Goal: Use online tool/utility: Utilize a website feature to perform a specific function

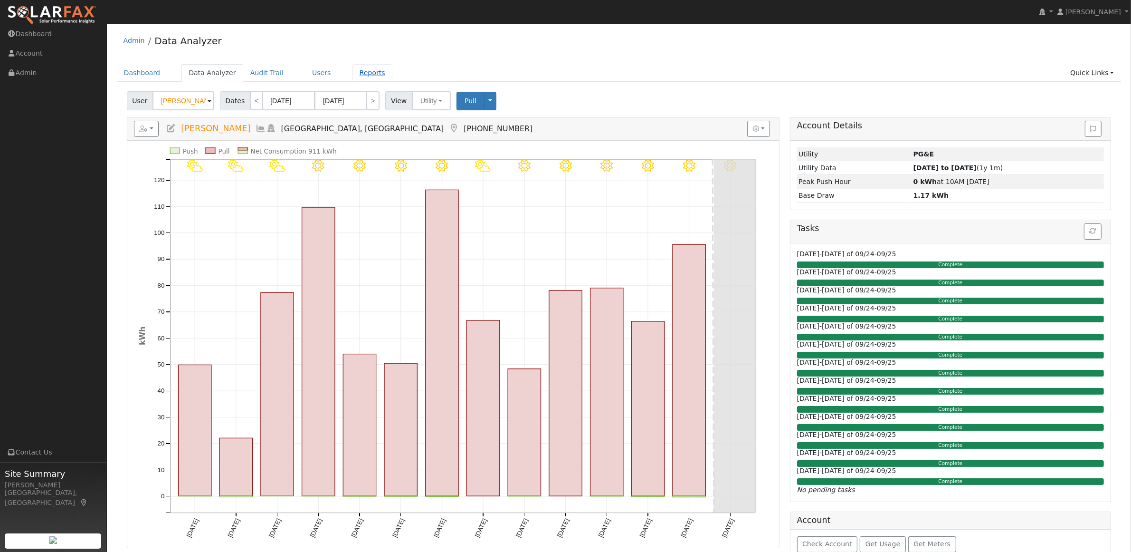
click at [360, 74] on link "Reports" at bounding box center [373, 73] width 40 height 18
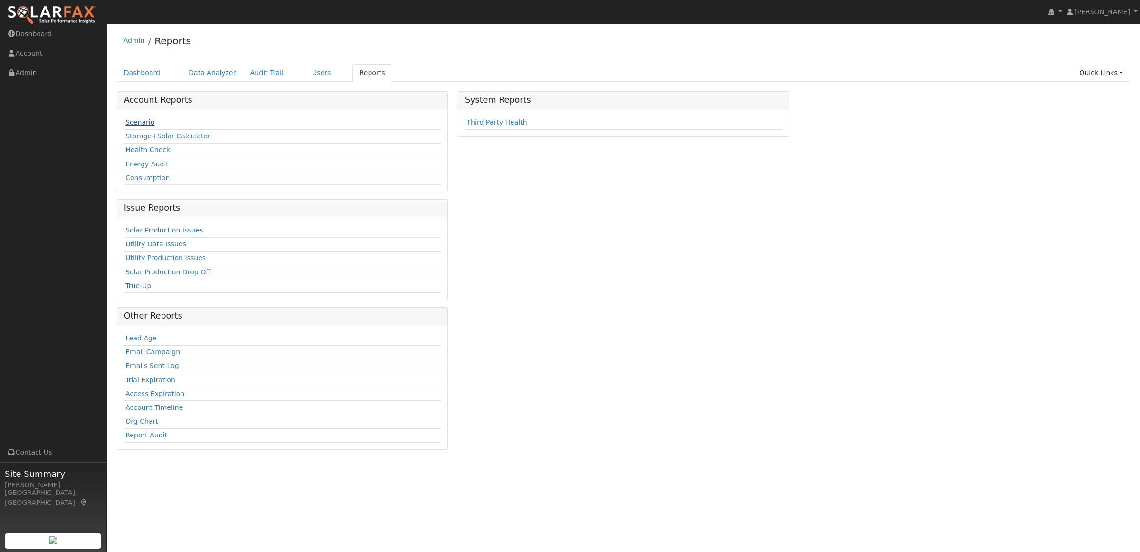
click at [137, 124] on link "Scenario" at bounding box center [139, 122] width 29 height 8
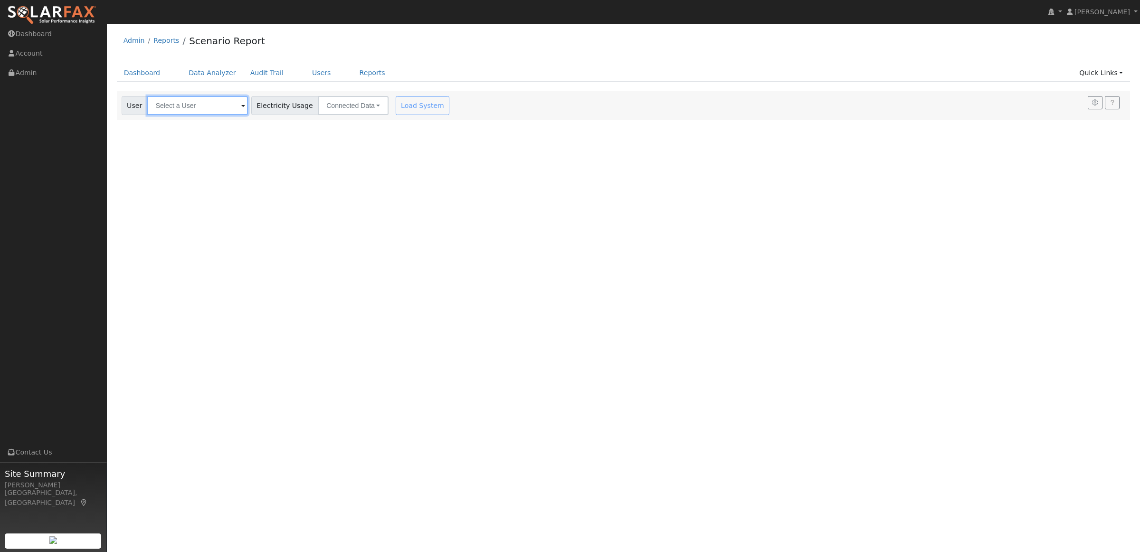
click at [172, 109] on input "text" at bounding box center [197, 105] width 101 height 19
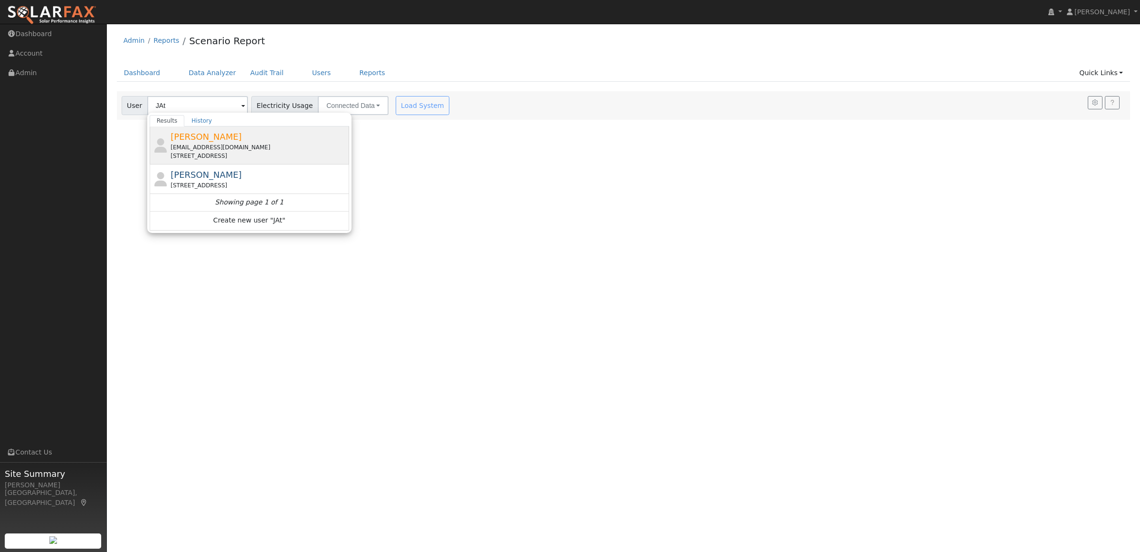
click at [189, 135] on span "[PERSON_NAME]" at bounding box center [206, 137] width 71 height 10
type input "[PERSON_NAME]"
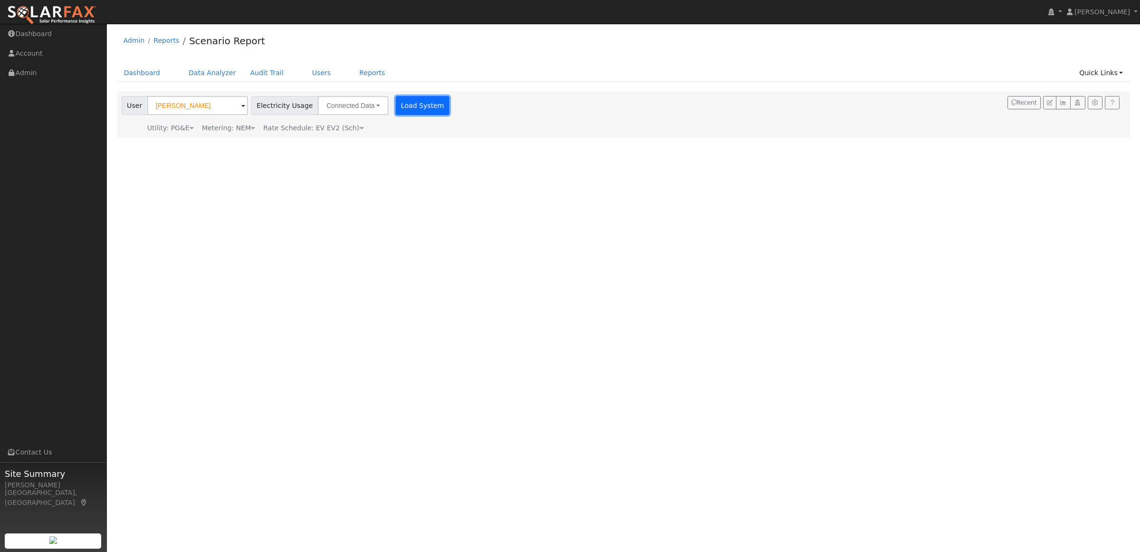
click at [407, 107] on button "Load System" at bounding box center [423, 105] width 54 height 19
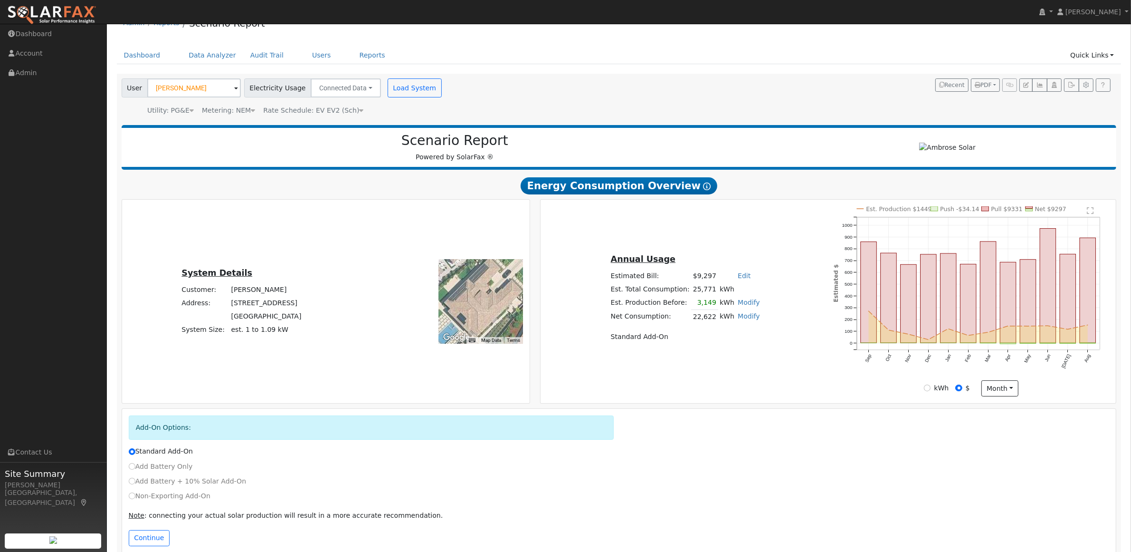
scroll to position [34, 0]
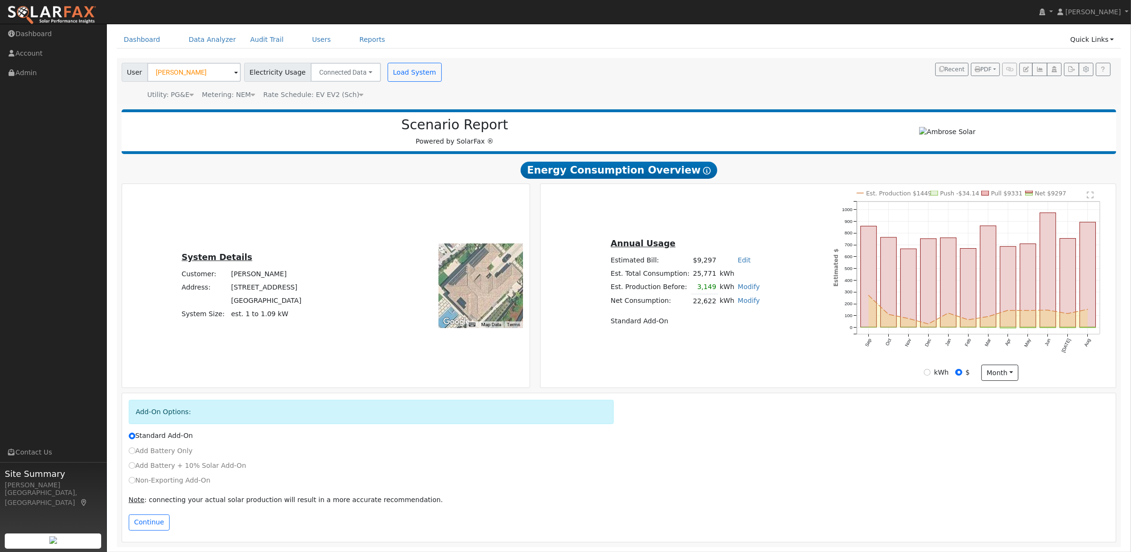
click at [153, 512] on div "Note : connecting your actual solar production will result in a more accurate r…" at bounding box center [619, 502] width 991 height 24
click at [148, 522] on button "Continue" at bounding box center [149, 522] width 41 height 16
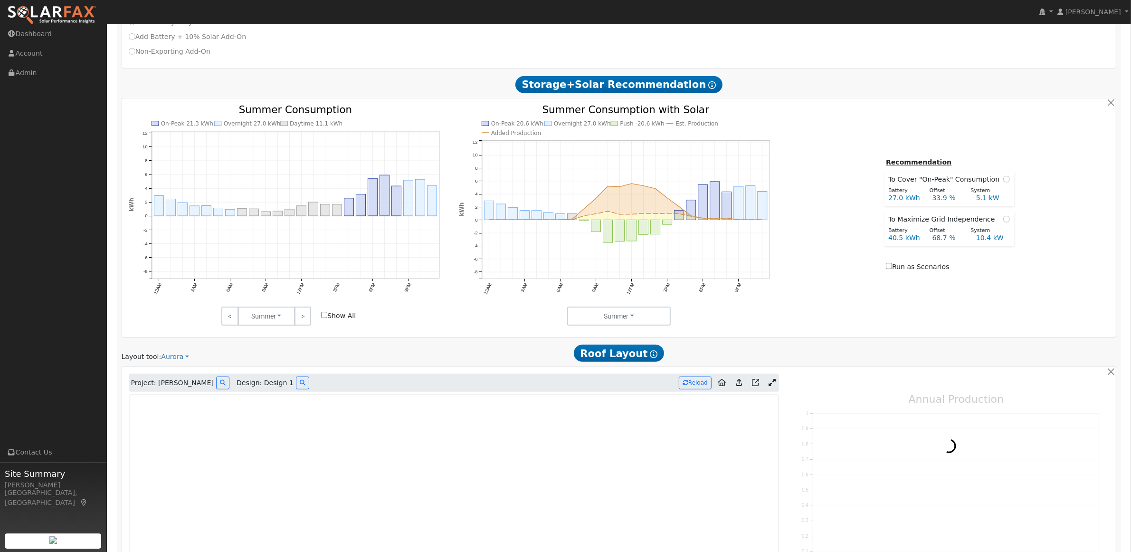
scroll to position [574, 0]
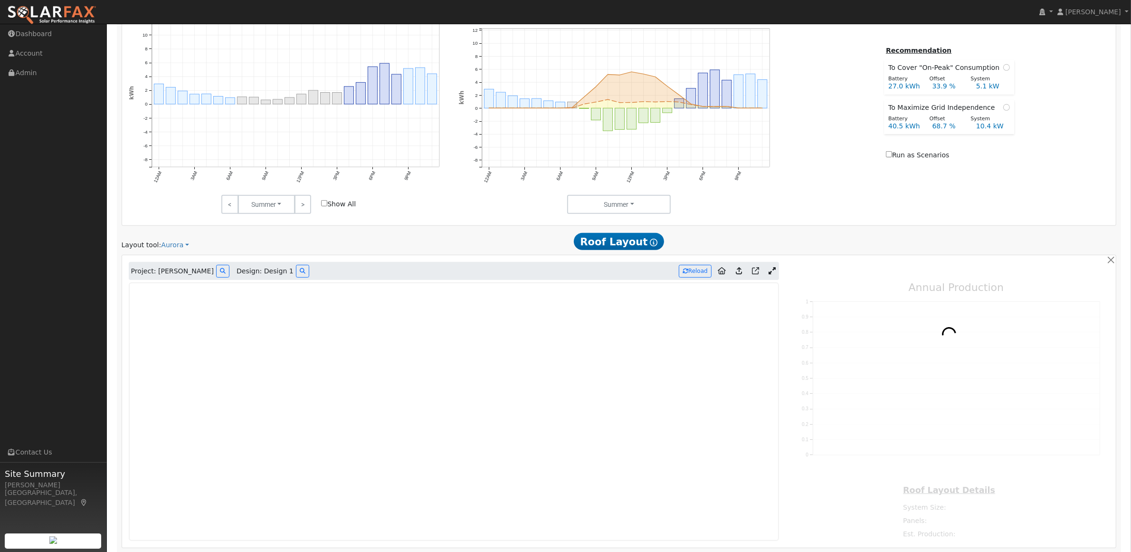
type input "16620"
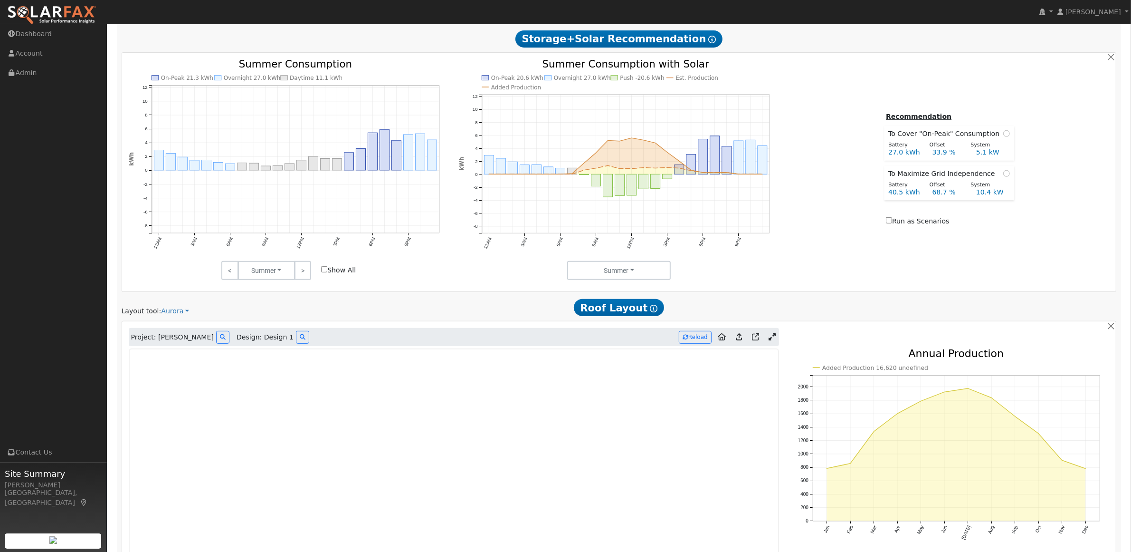
scroll to position [633, 0]
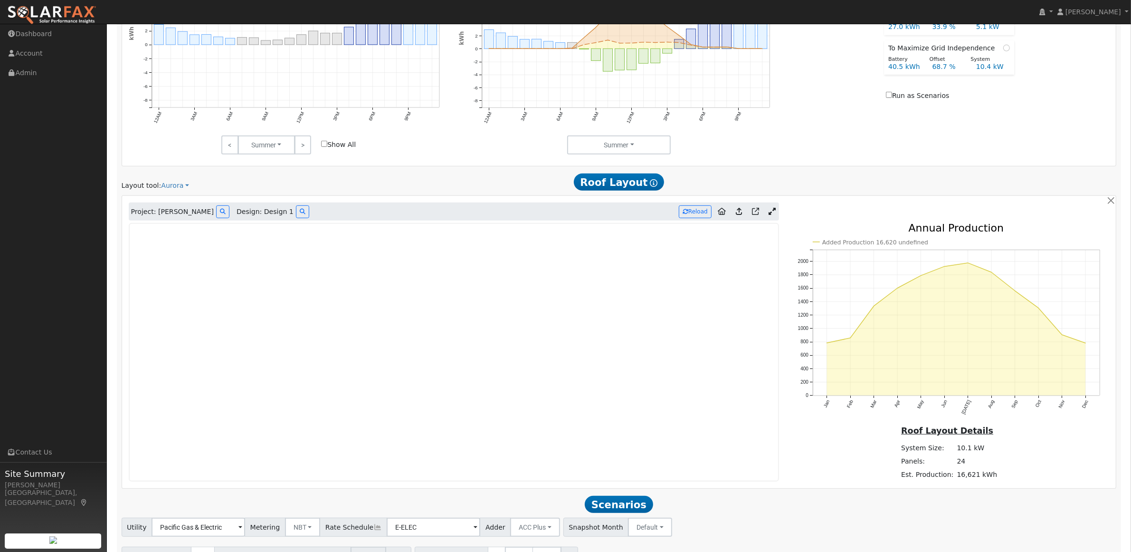
click at [738, 215] on icon at bounding box center [739, 211] width 6 height 7
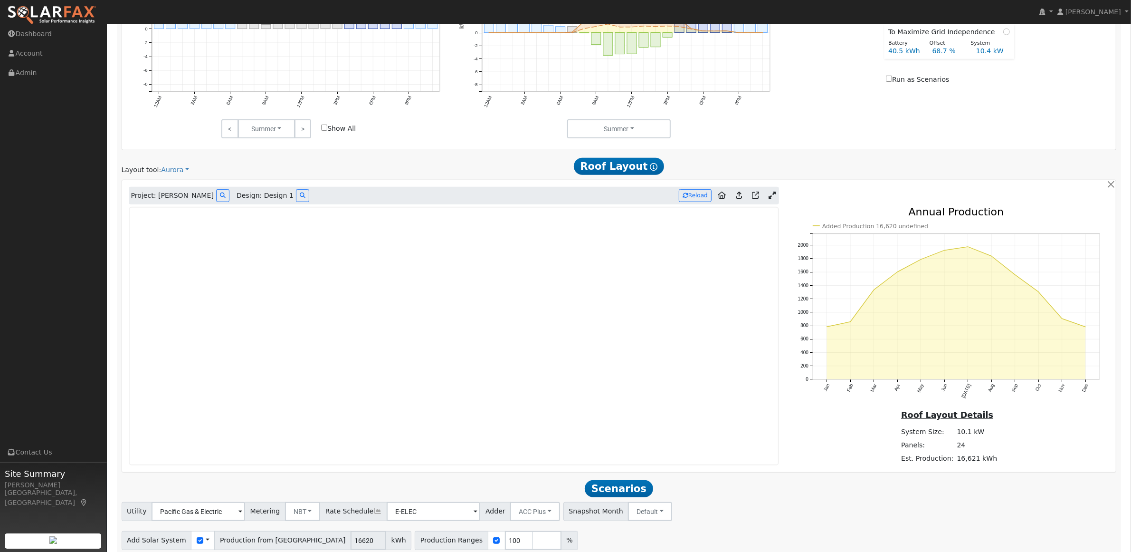
scroll to position [616, 0]
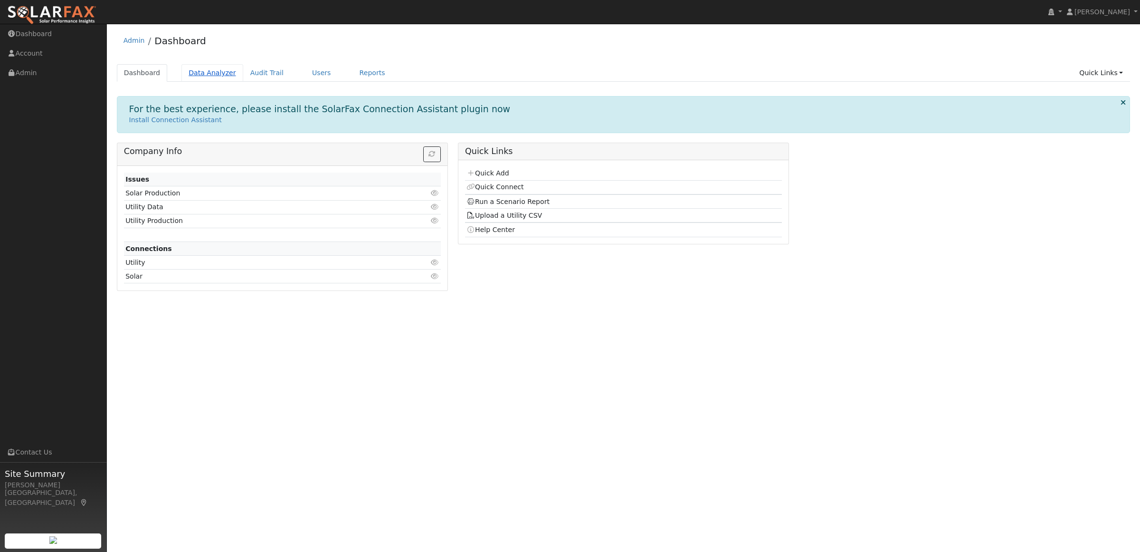
click at [205, 71] on link "Data Analyzer" at bounding box center [213, 73] width 62 height 18
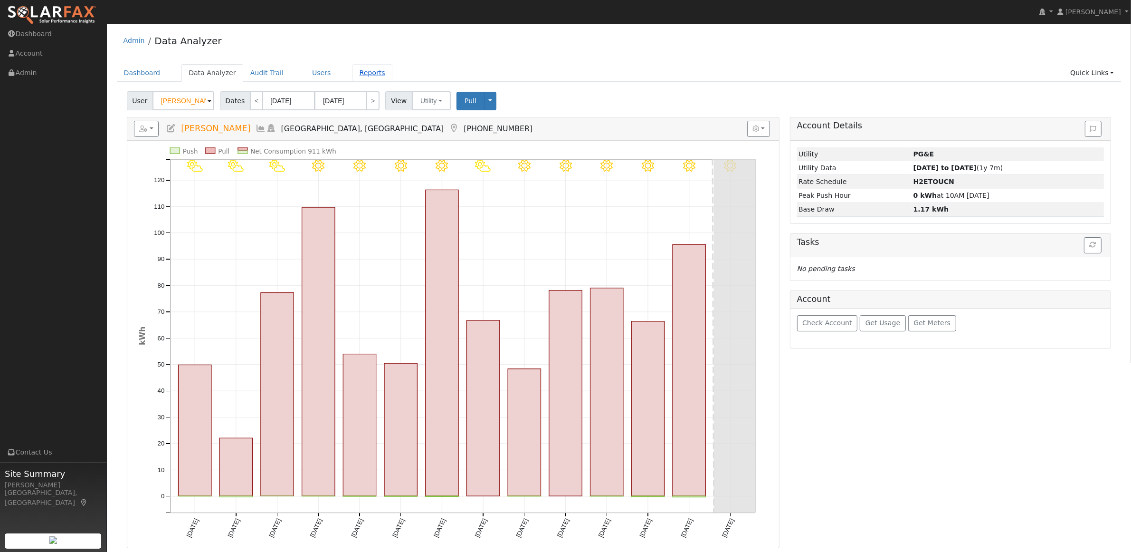
click at [359, 69] on link "Reports" at bounding box center [373, 73] width 40 height 18
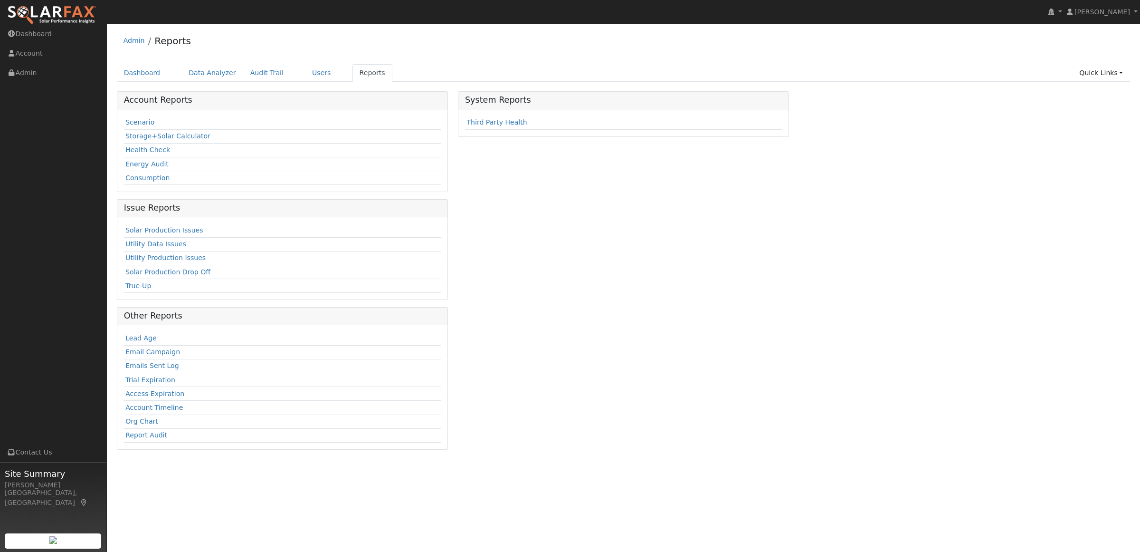
click at [148, 127] on td "Scenario" at bounding box center [282, 123] width 317 height 14
click at [143, 122] on link "Scenario" at bounding box center [139, 122] width 29 height 8
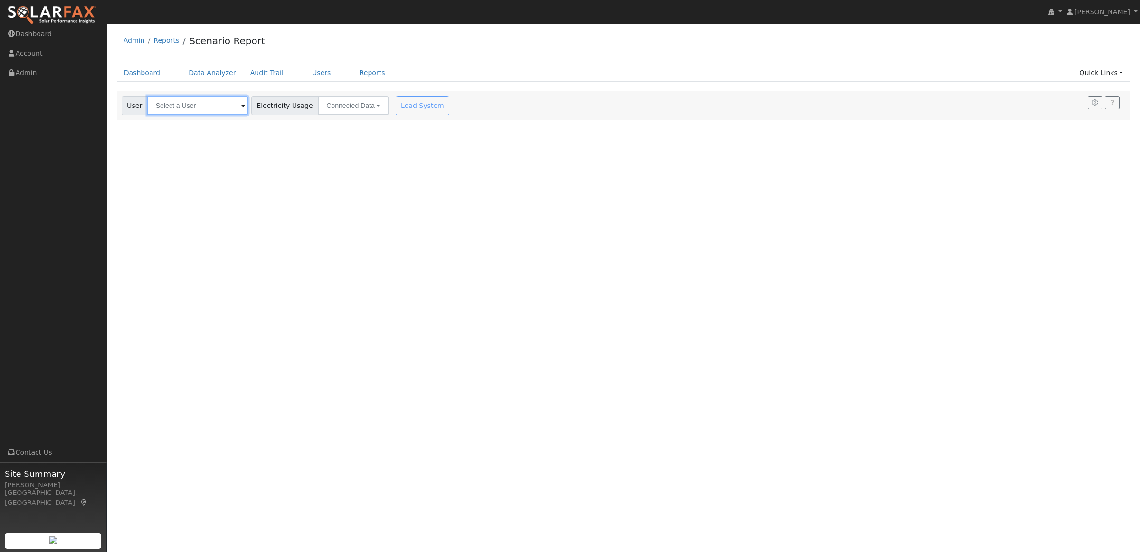
click at [184, 109] on input "text" at bounding box center [197, 105] width 101 height 19
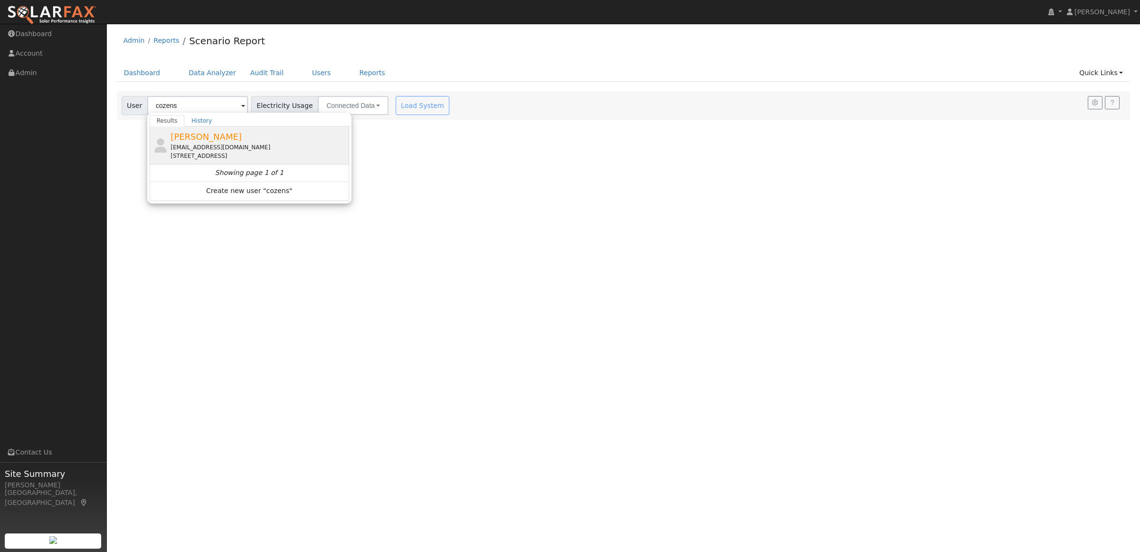
click at [192, 136] on span "Ben Cozens" at bounding box center [206, 137] width 71 height 10
type input "Ben Cozens"
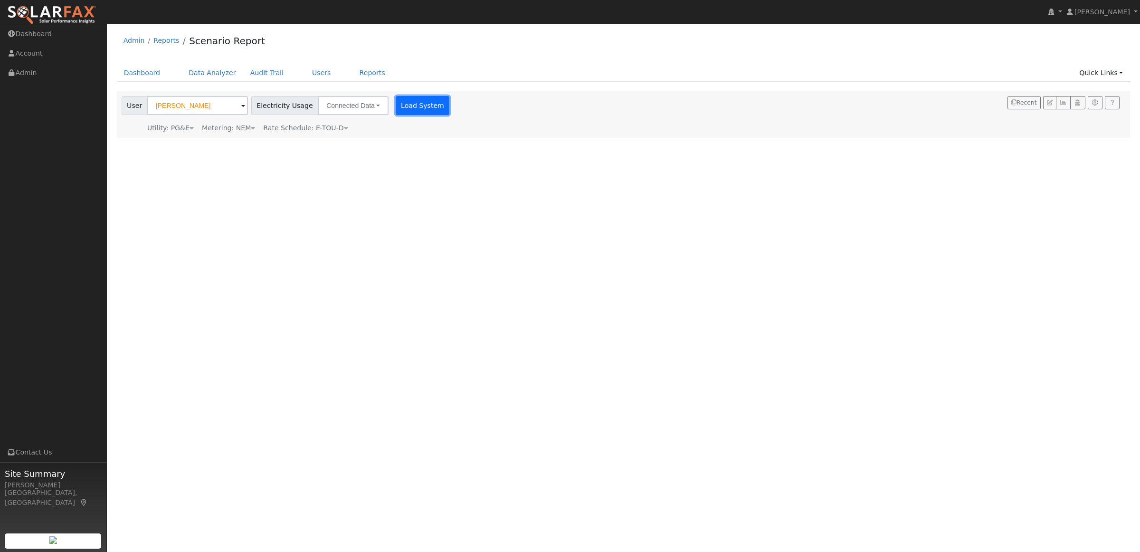
click at [400, 104] on button "Load System" at bounding box center [423, 105] width 54 height 19
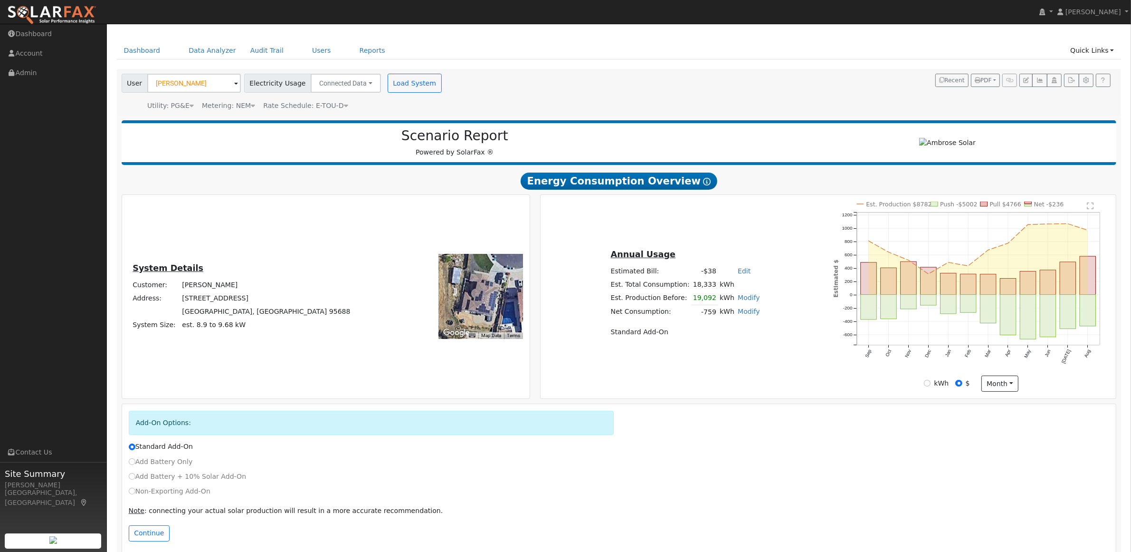
scroll to position [34, 0]
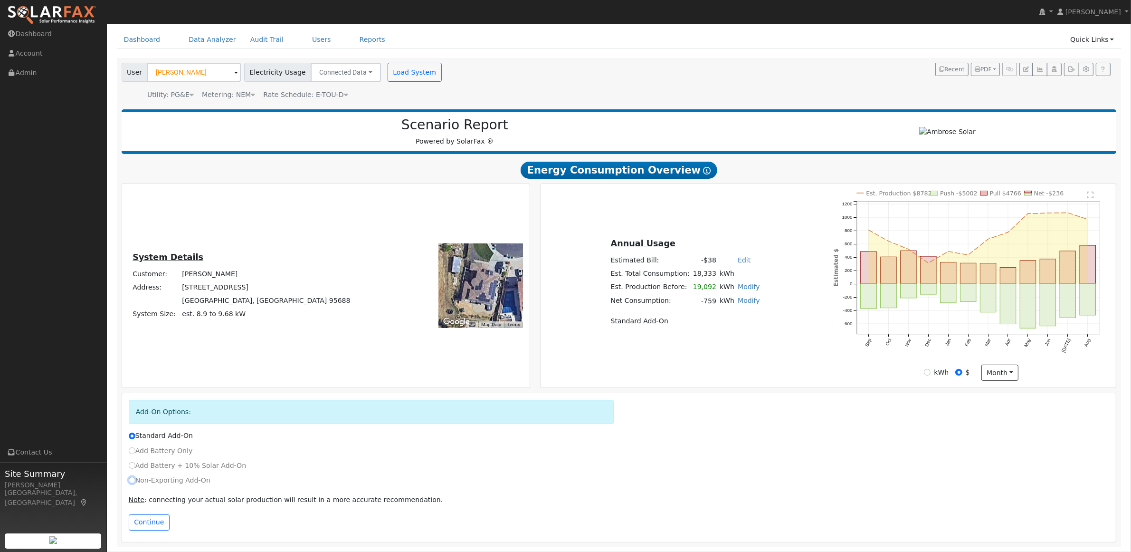
click at [132, 479] on input "Non-Exporting Add-On" at bounding box center [132, 480] width 7 height 7
radio input "true"
radio input "false"
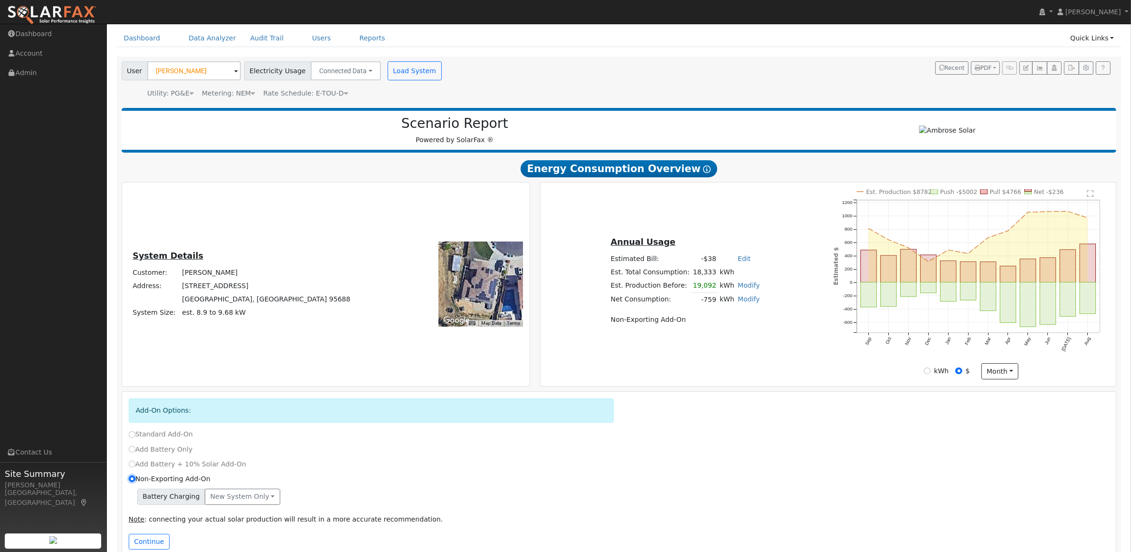
scroll to position [55, 0]
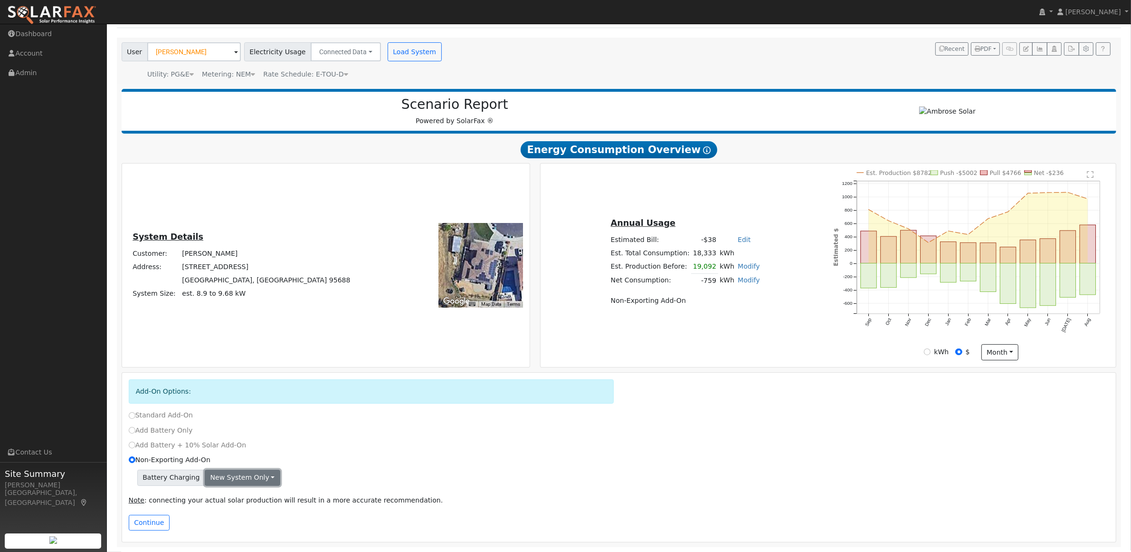
click at [262, 475] on button "New system only" at bounding box center [243, 477] width 76 height 16
click at [276, 461] on div "Non-Exporting Add-On" at bounding box center [619, 460] width 991 height 10
click at [150, 521] on button "Continue" at bounding box center [149, 523] width 41 height 16
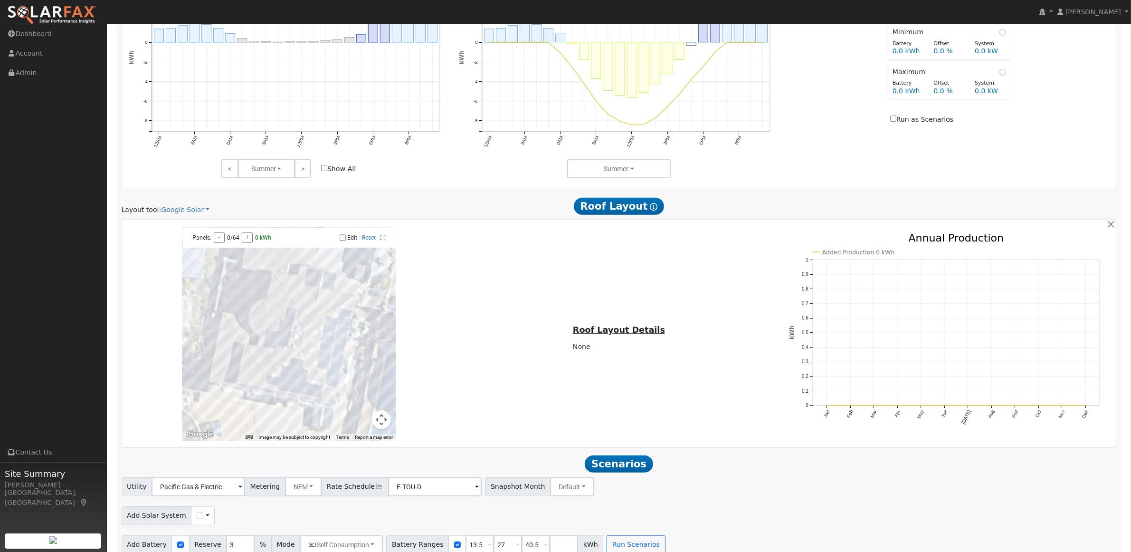
scroll to position [645, 0]
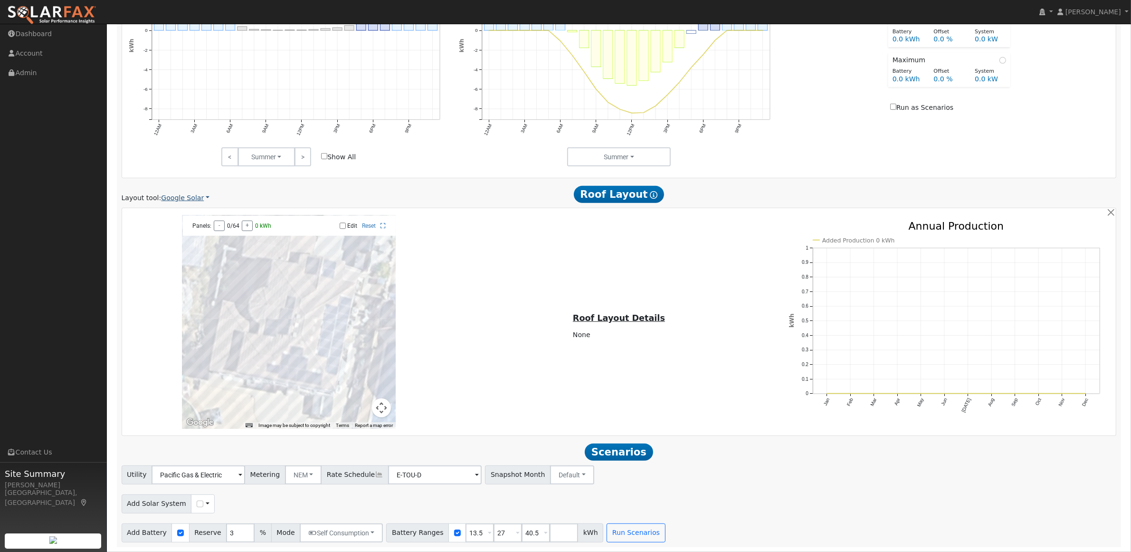
click at [190, 194] on link "Google Solar" at bounding box center [185, 198] width 48 height 10
click at [177, 240] on link "Aurora" at bounding box center [192, 244] width 66 height 13
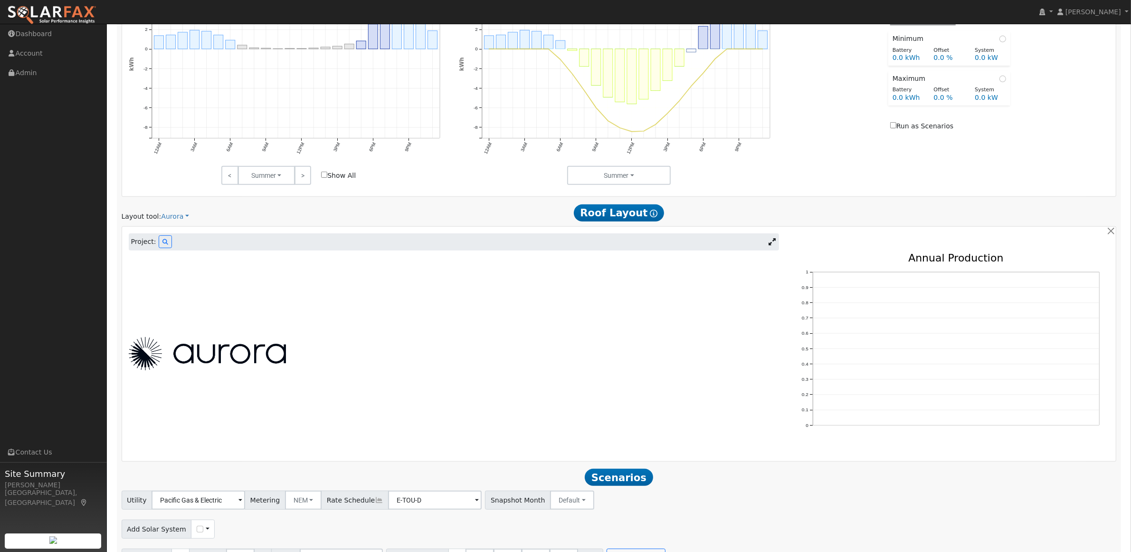
scroll to position [652, 0]
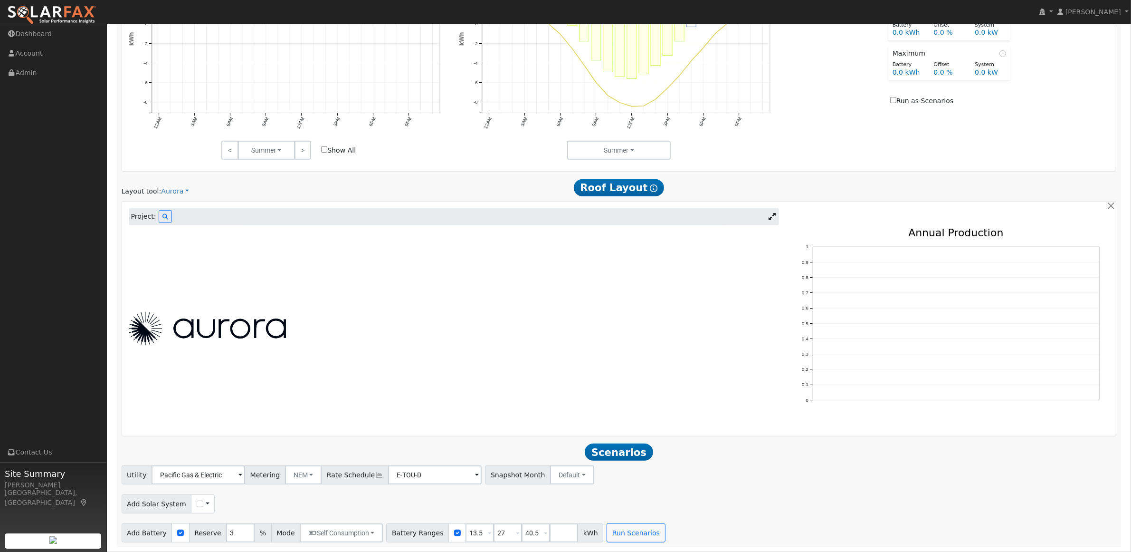
click at [234, 305] on div at bounding box center [454, 328] width 661 height 201
click at [163, 217] on icon at bounding box center [166, 217] width 6 height 6
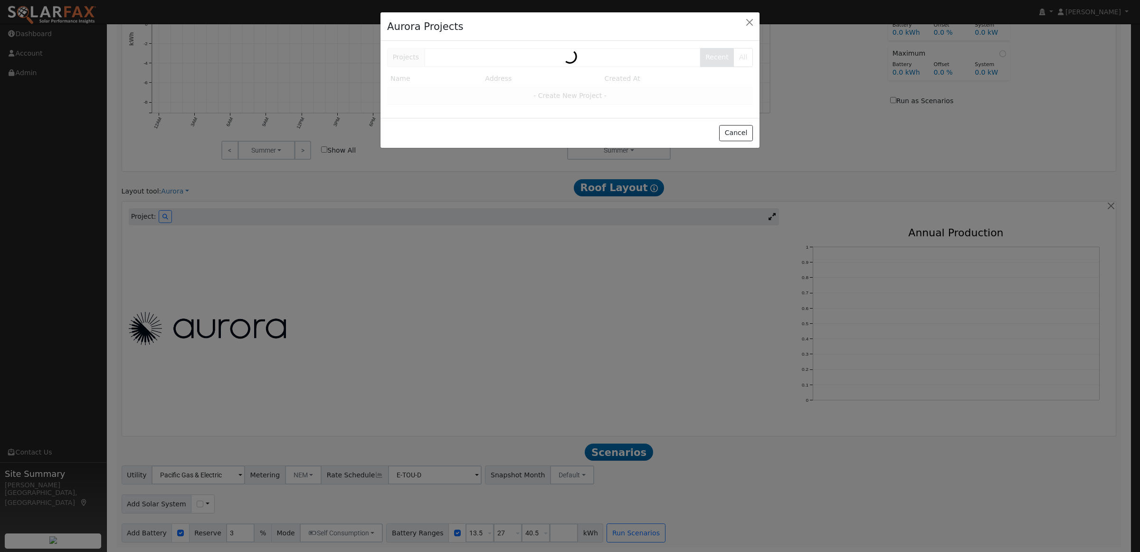
click at [463, 54] on div at bounding box center [570, 79] width 379 height 77
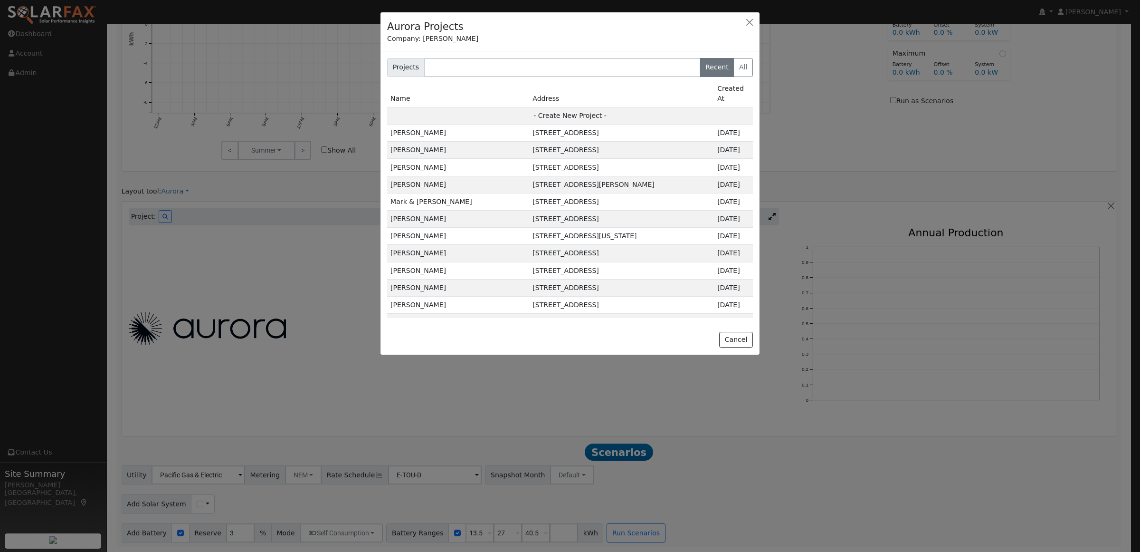
click at [463, 54] on div "Projects Recent All Name Address Created At - Create New Project - Michael Cook…" at bounding box center [570, 187] width 379 height 273
click at [458, 65] on input "text" at bounding box center [562, 67] width 277 height 19
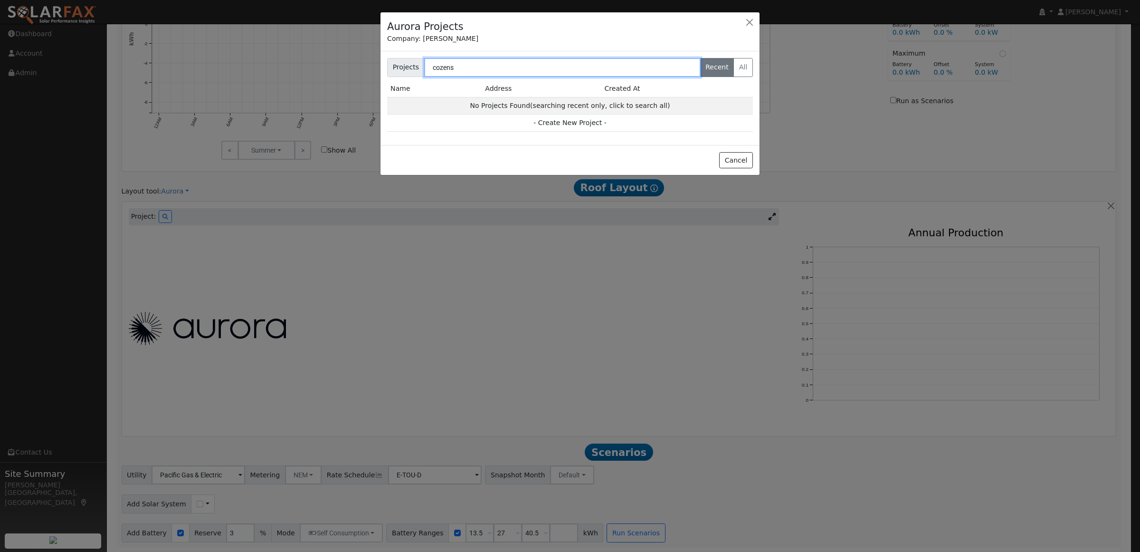
type input "cozens"
click at [737, 162] on button "Cancel" at bounding box center [736, 160] width 34 height 16
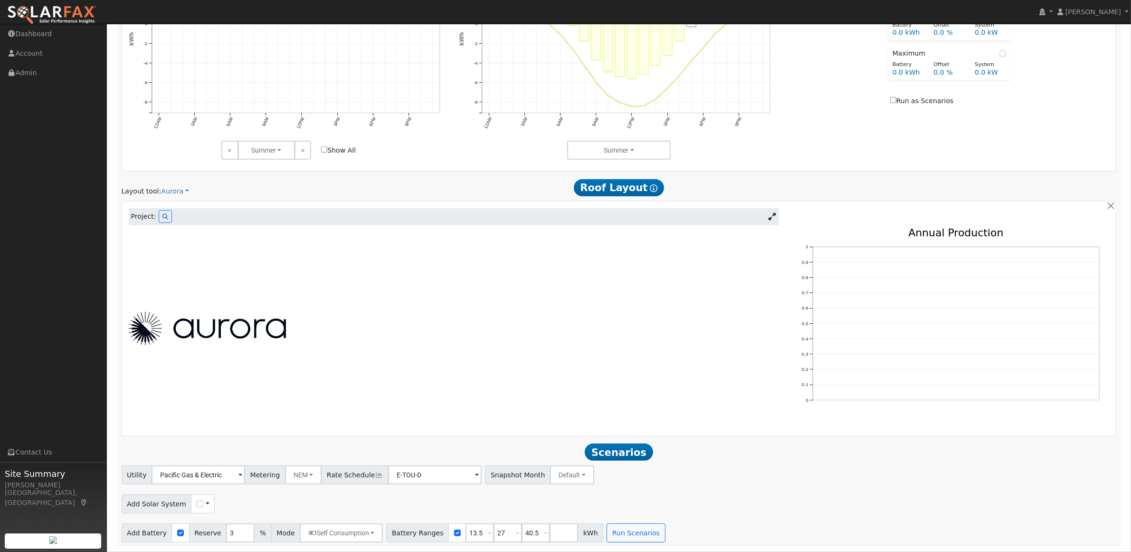
click at [221, 315] on img at bounding box center [207, 328] width 157 height 33
click at [770, 216] on icon at bounding box center [772, 216] width 7 height 7
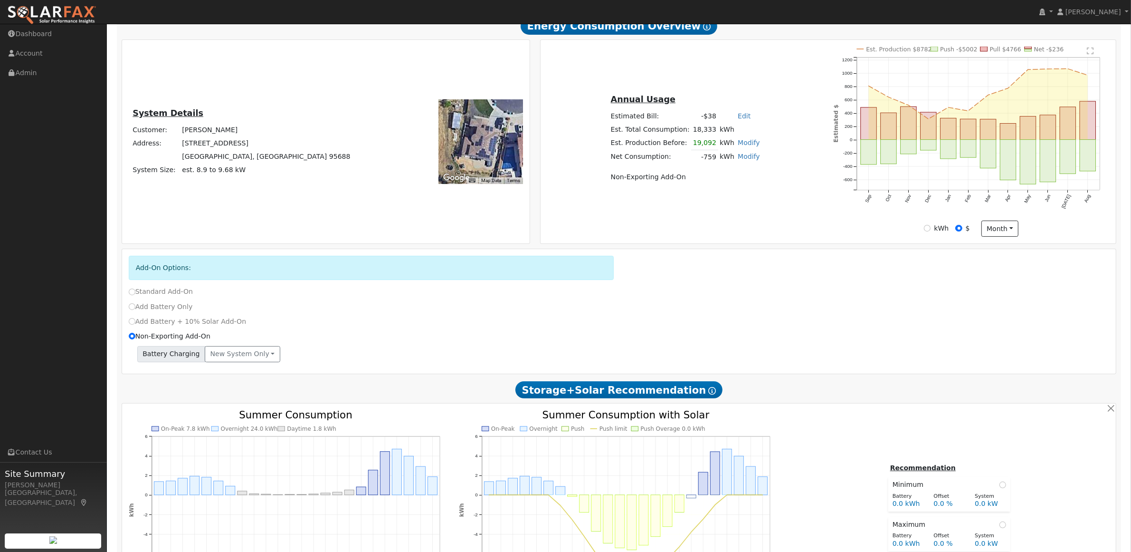
scroll to position [0, 0]
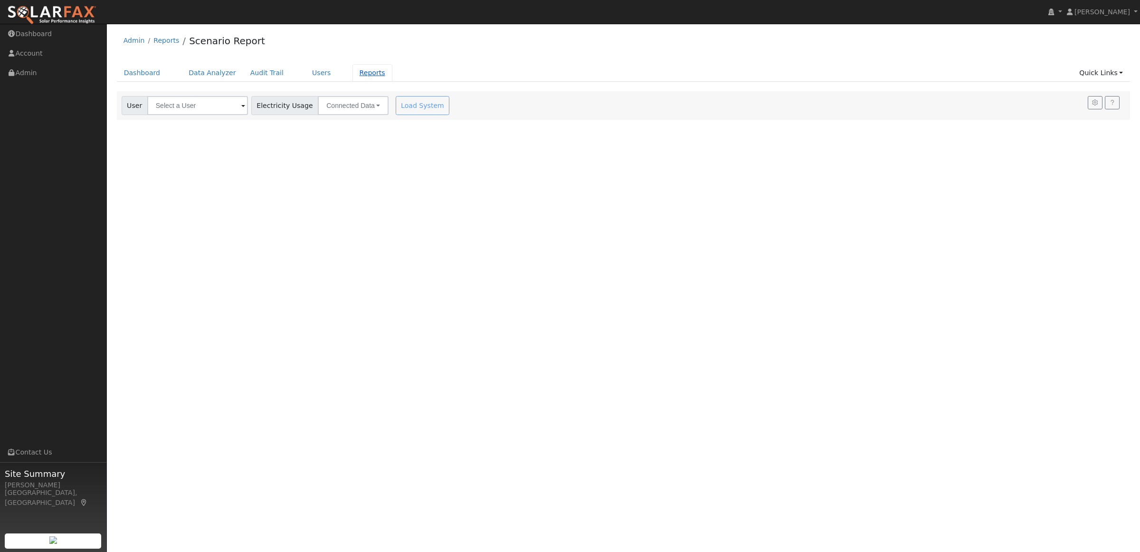
click at [355, 75] on link "Reports" at bounding box center [373, 73] width 40 height 18
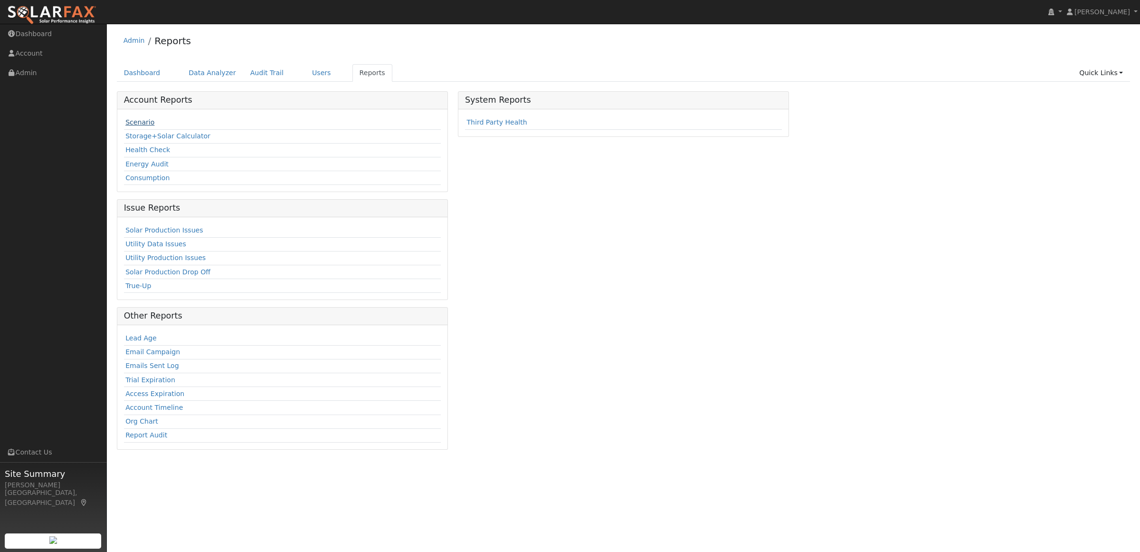
click at [143, 121] on link "Scenario" at bounding box center [139, 122] width 29 height 8
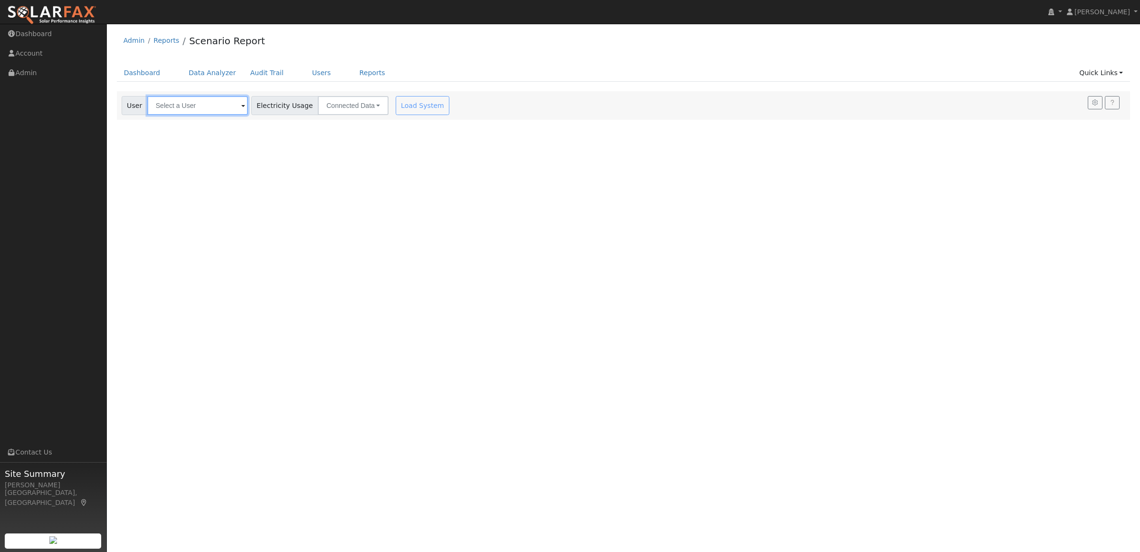
click at [201, 105] on input "text" at bounding box center [197, 105] width 101 height 19
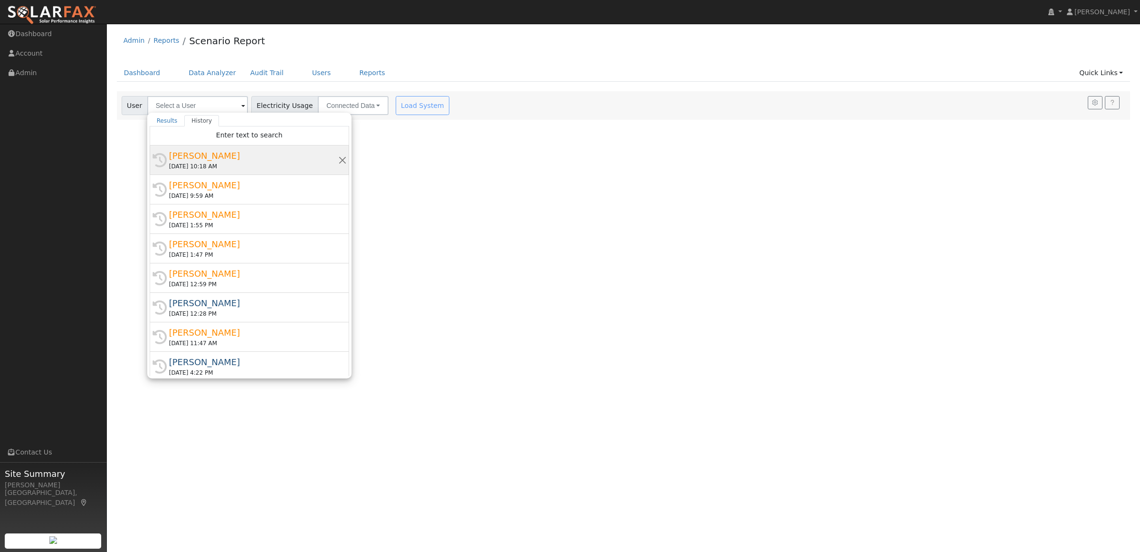
click at [181, 165] on div "[DATE] 10:18 AM" at bounding box center [253, 166] width 169 height 9
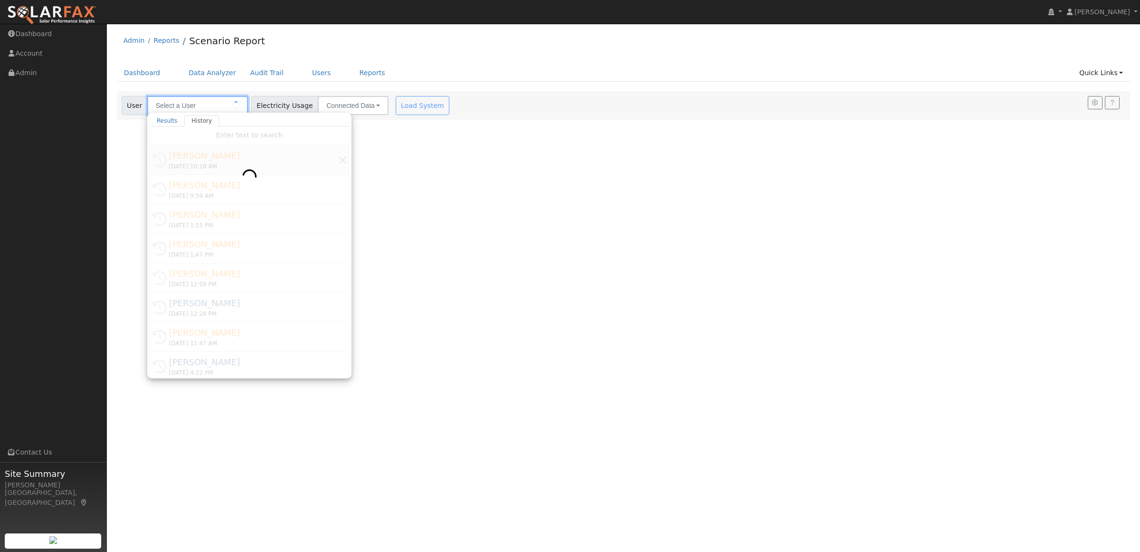
type input "[PERSON_NAME]"
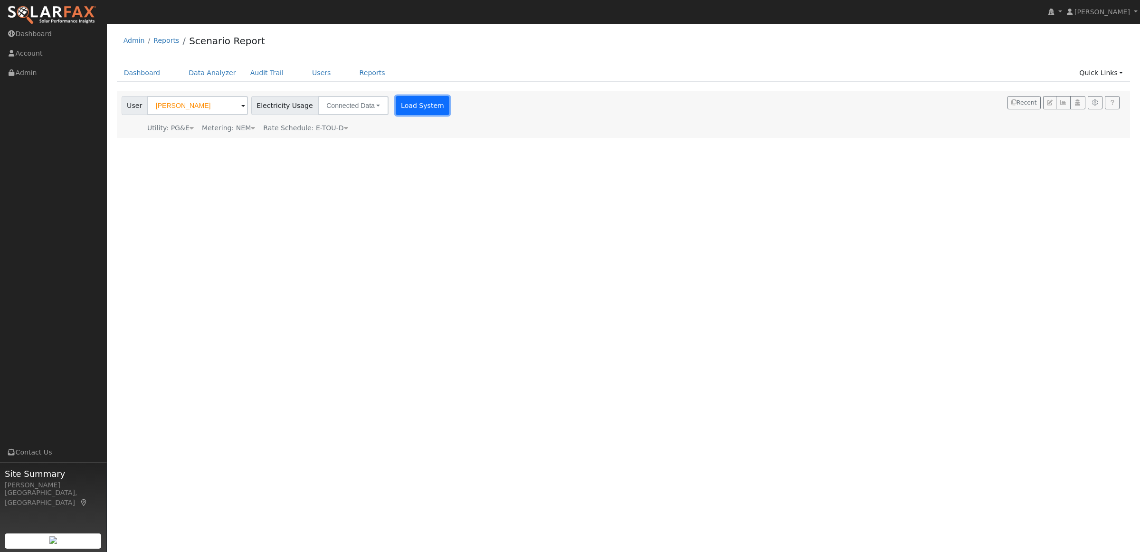
click at [413, 105] on button "Load System" at bounding box center [423, 105] width 54 height 19
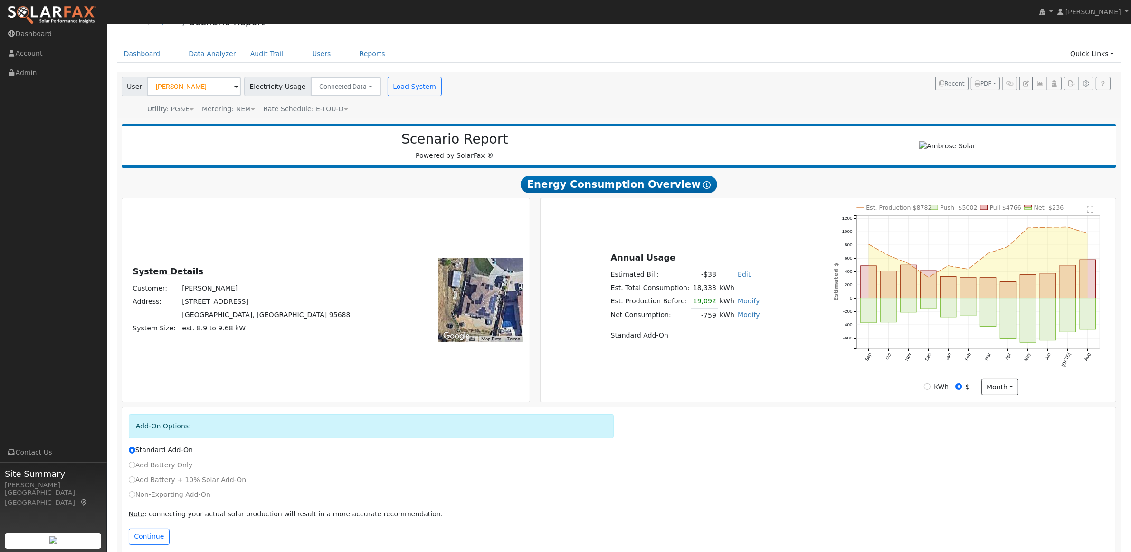
scroll to position [34, 0]
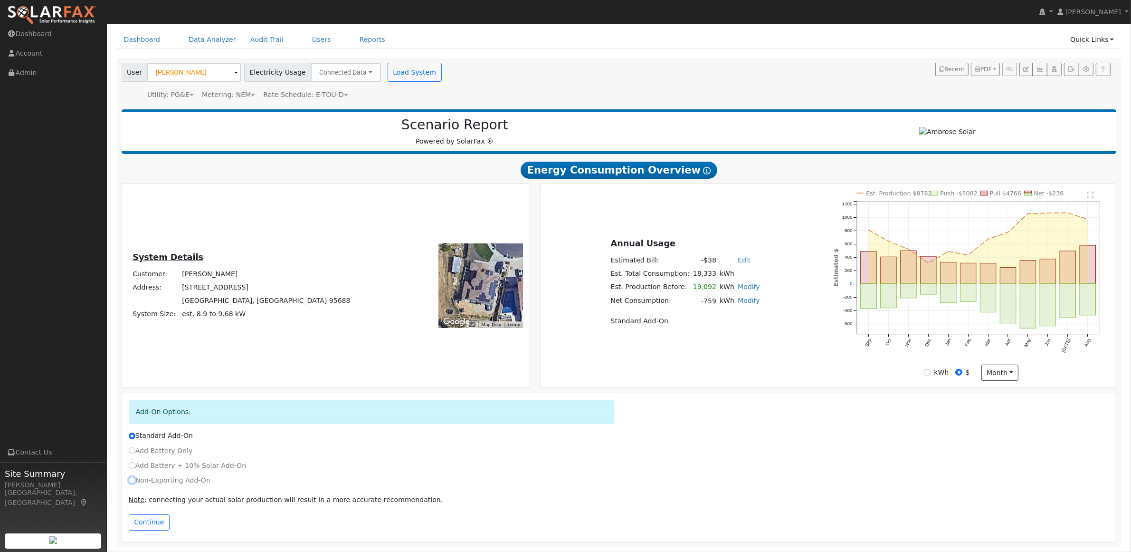
click at [132, 479] on input "Non-Exporting Add-On" at bounding box center [132, 480] width 7 height 7
radio input "true"
radio input "false"
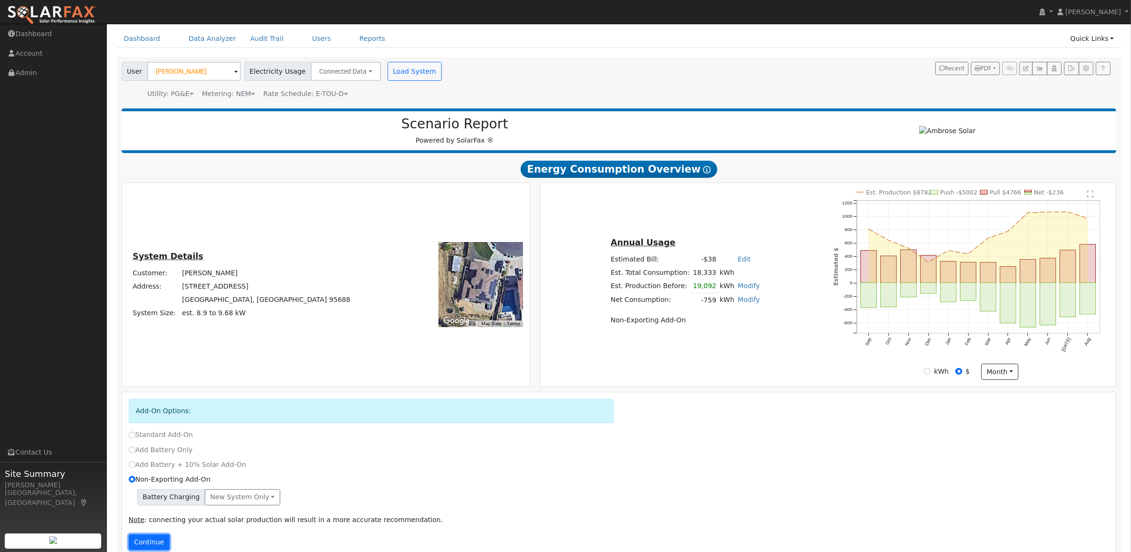
click at [147, 545] on button "Continue" at bounding box center [149, 542] width 41 height 16
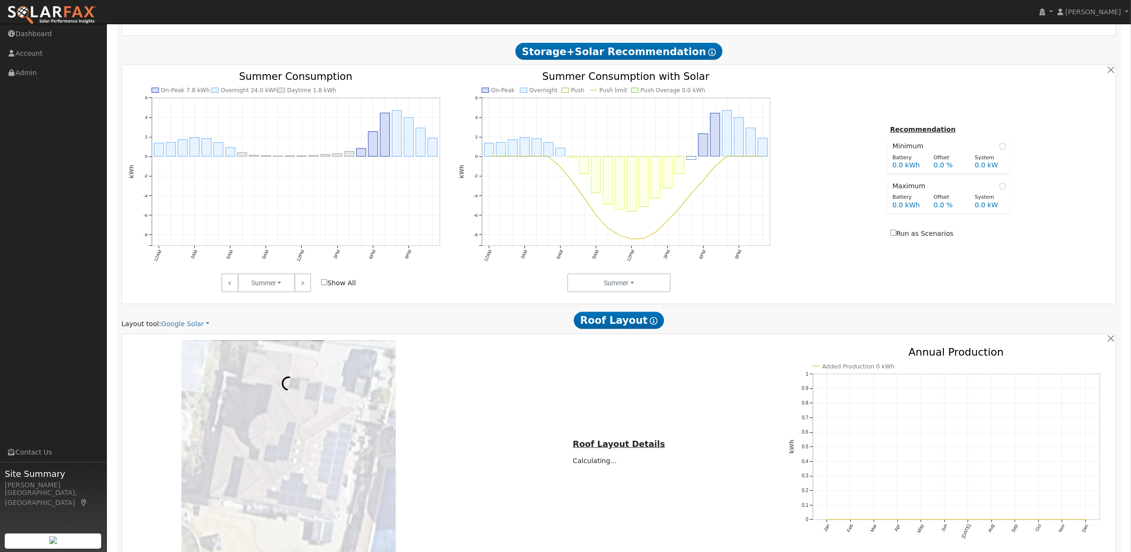
scroll to position [531, 0]
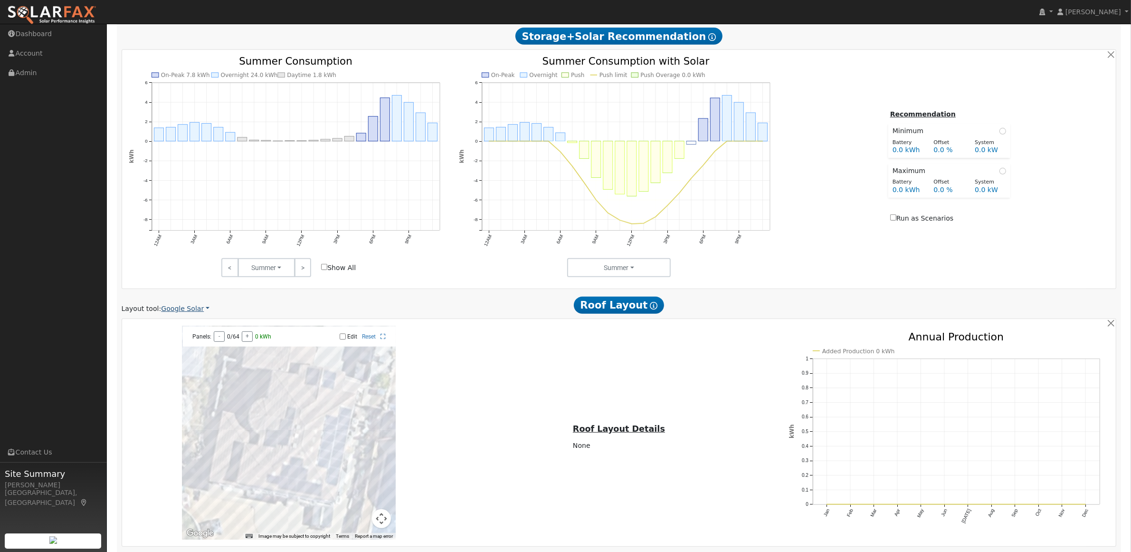
click at [194, 312] on link "Google Solar" at bounding box center [185, 309] width 48 height 10
click at [177, 357] on link "Aurora" at bounding box center [192, 354] width 66 height 13
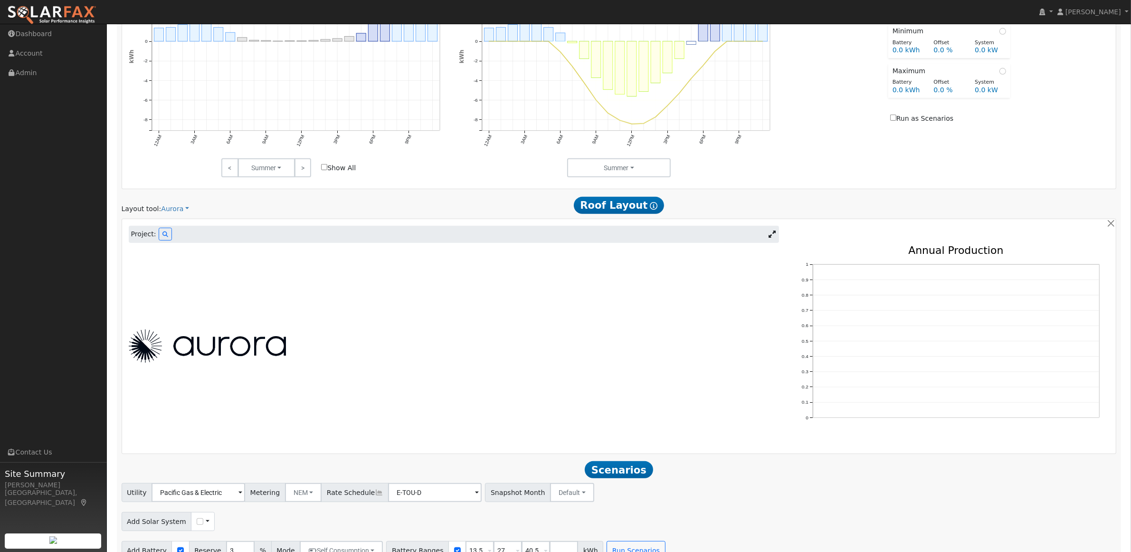
scroll to position [652, 0]
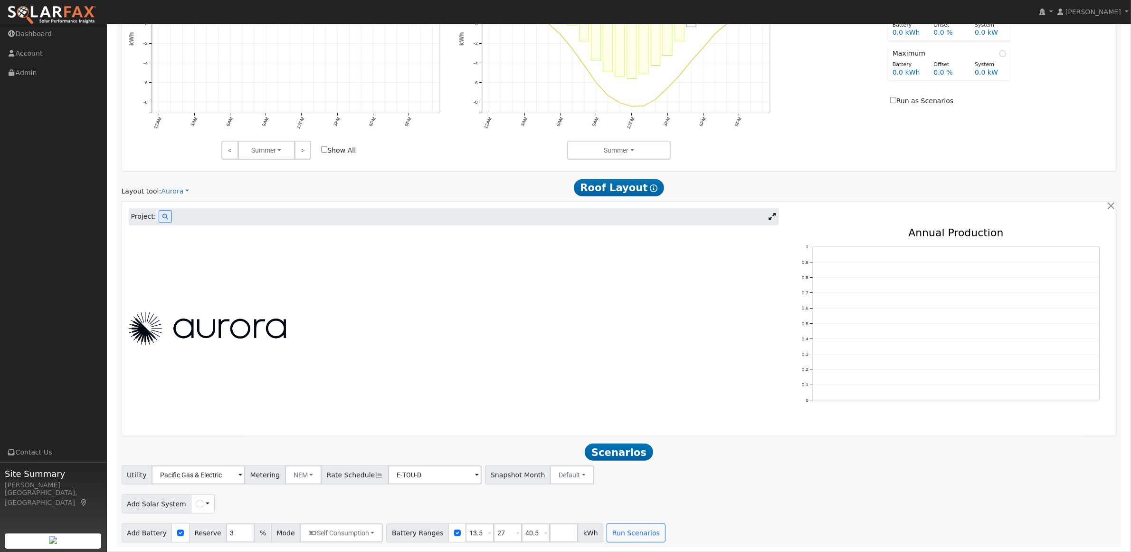
click at [617, 189] on span "Roof Layout Show Help" at bounding box center [619, 187] width 91 height 17
click at [620, 448] on span "Scenarios" at bounding box center [619, 451] width 68 height 17
click at [302, 329] on div at bounding box center [454, 328] width 661 height 33
click at [159, 211] on button at bounding box center [165, 216] width 13 height 13
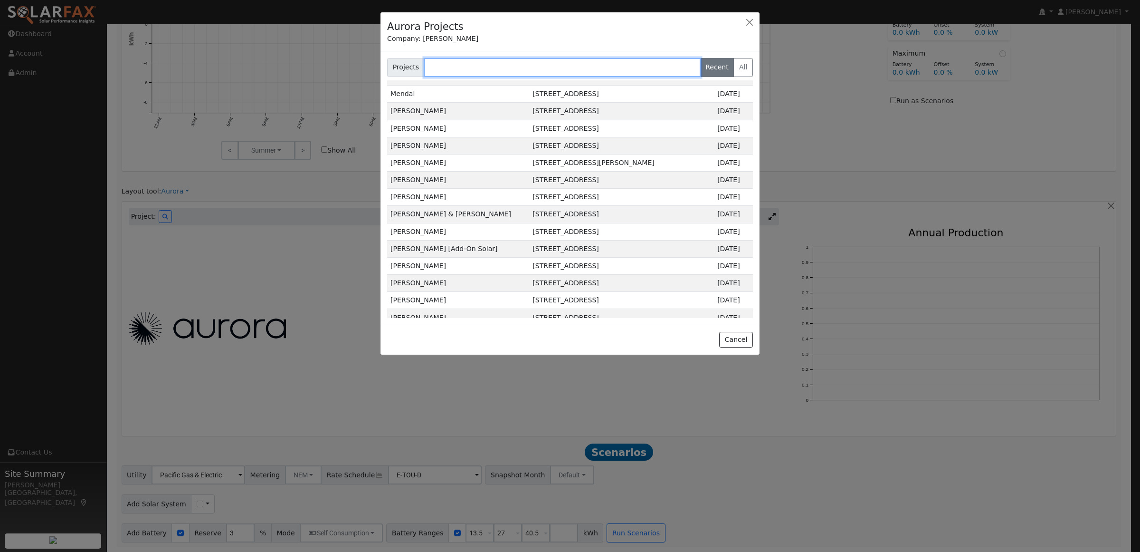
scroll to position [17244, 0]
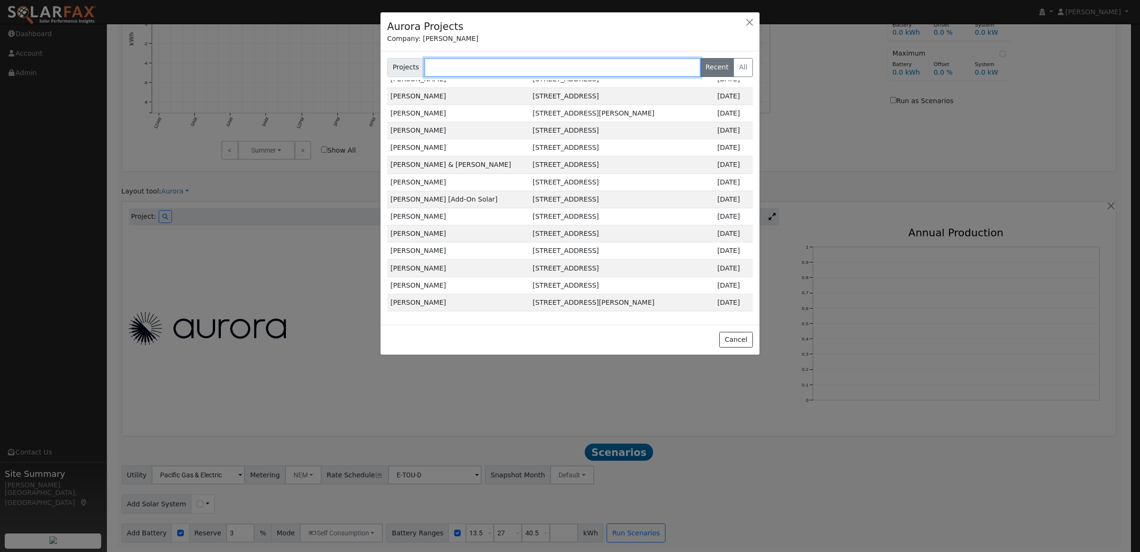
click at [459, 67] on input "text" at bounding box center [562, 67] width 277 height 19
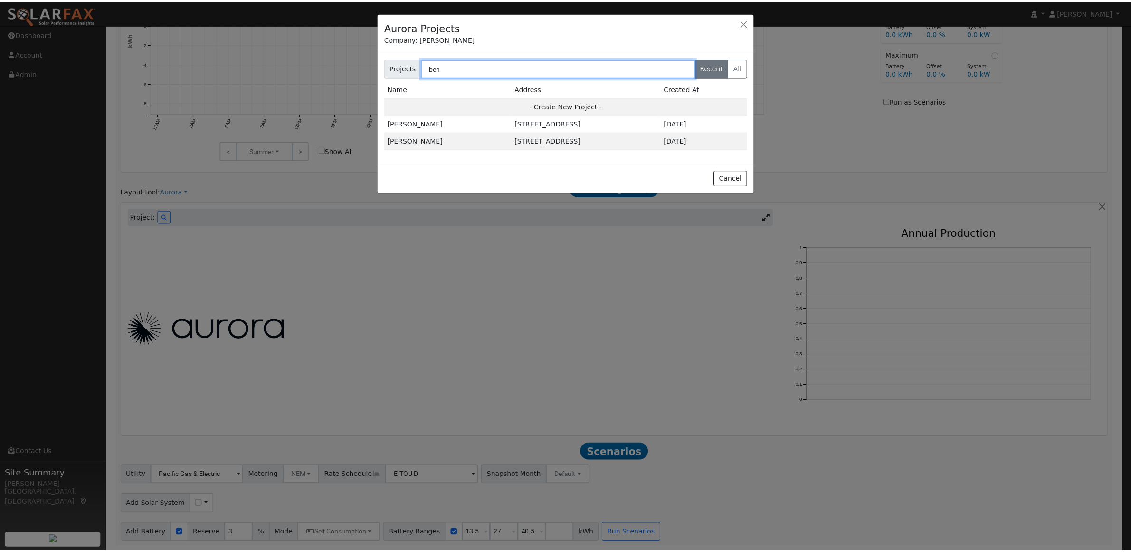
scroll to position [0, 0]
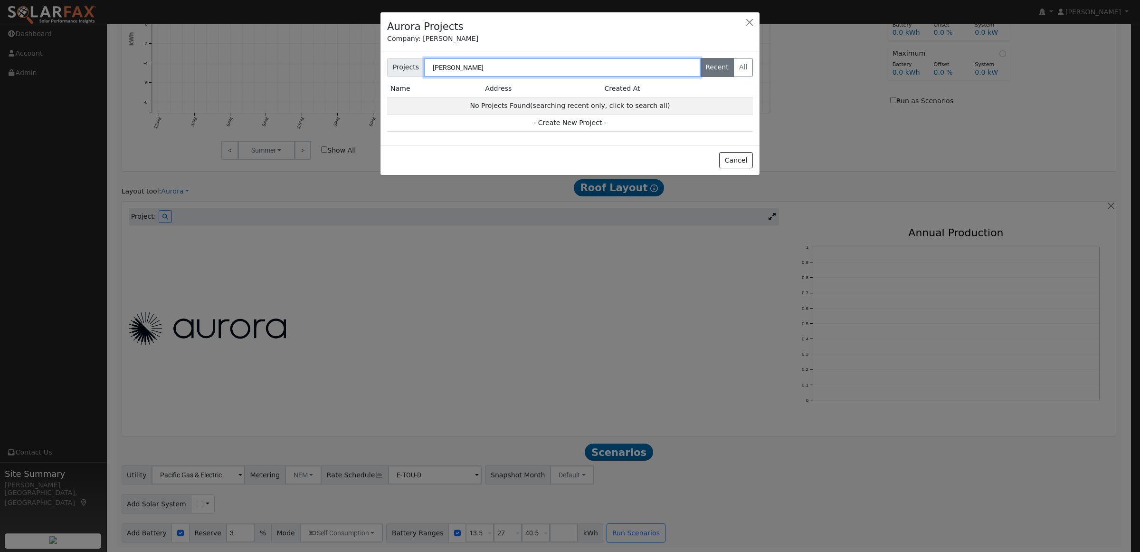
type input "[PERSON_NAME]"
click at [459, 67] on input "[PERSON_NAME]" at bounding box center [562, 67] width 277 height 19
type input "613 pacif"
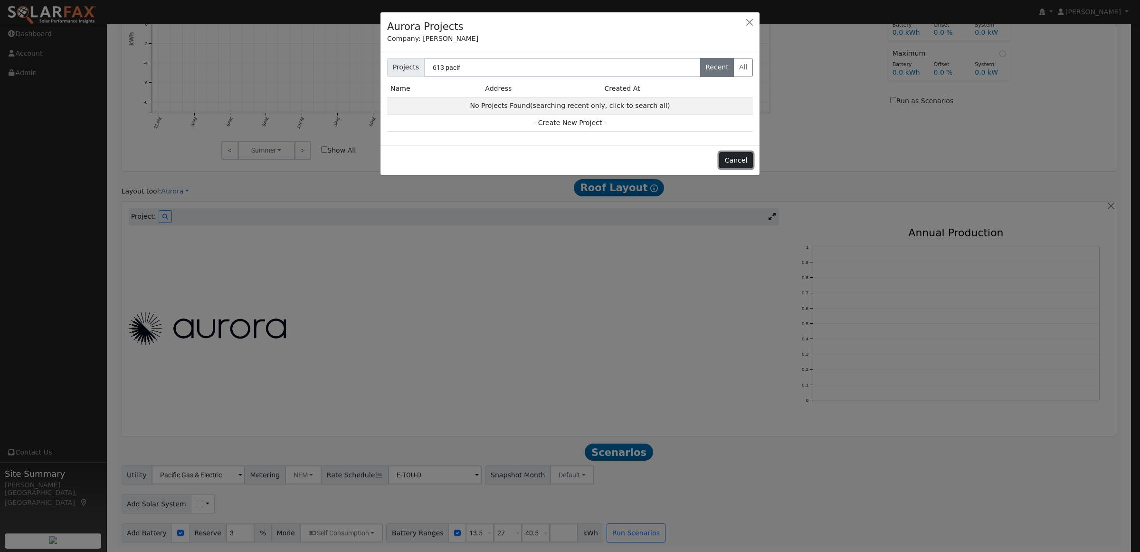
click at [745, 163] on button "Cancel" at bounding box center [736, 160] width 34 height 16
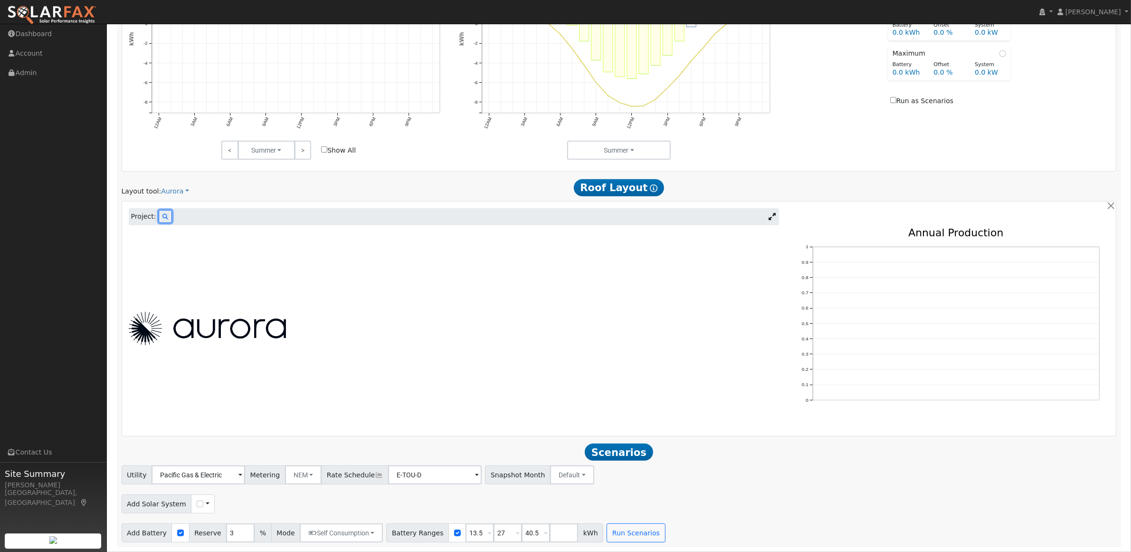
click at [163, 214] on icon at bounding box center [166, 217] width 6 height 6
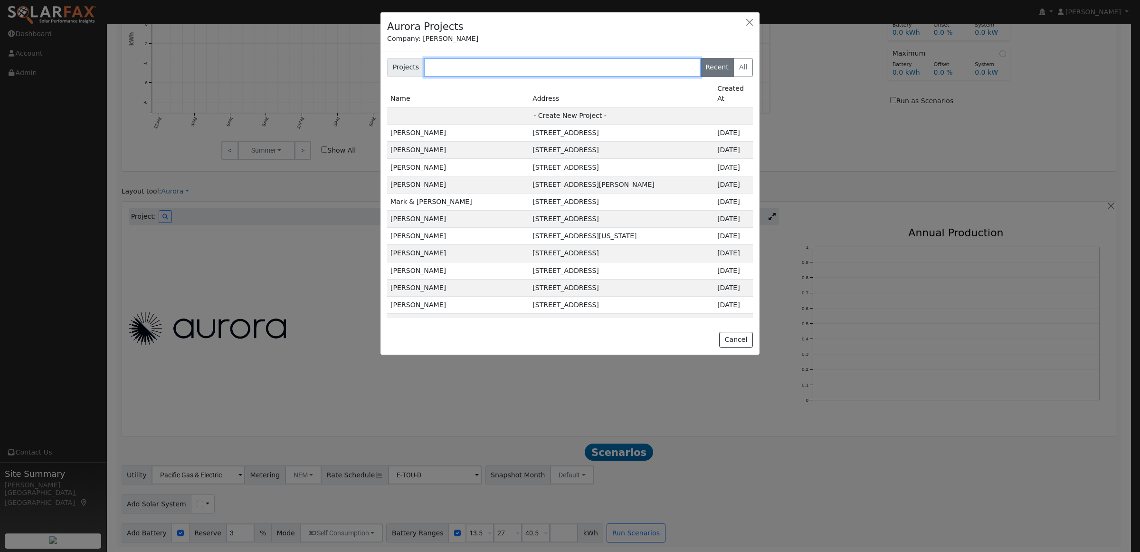
paste input "[PERSON_NAME] (ADD ON)"
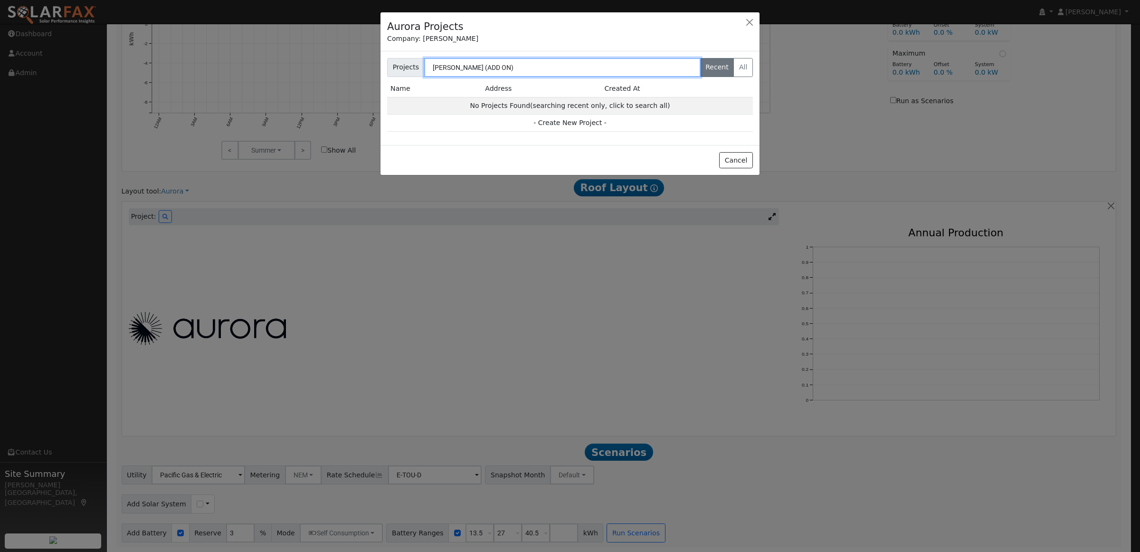
drag, startPoint x: 482, startPoint y: 69, endPoint x: 574, endPoint y: 72, distance: 91.3
click at [573, 72] on input "[PERSON_NAME] (ADD ON)" at bounding box center [562, 67] width 277 height 19
type input "[PERSON_NAME]"
click at [721, 65] on label "Recent" at bounding box center [717, 67] width 34 height 19
click at [393, 64] on input "Recent" at bounding box center [390, 61] width 6 height 6
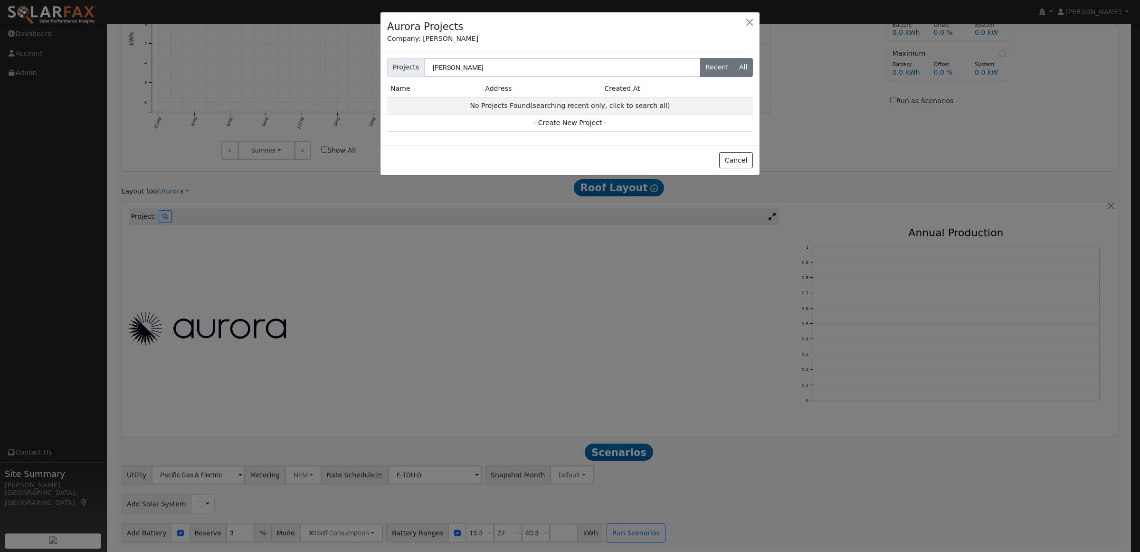
click at [746, 67] on label "All" at bounding box center [743, 67] width 19 height 19
click at [393, 64] on input "All" at bounding box center [390, 61] width 6 height 6
radio input "true"
radio input "false"
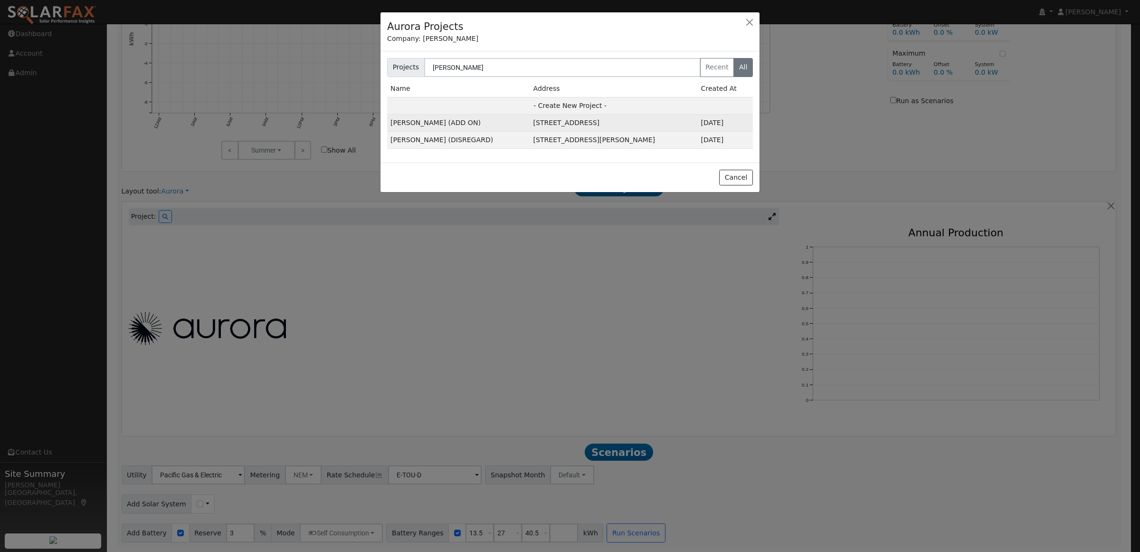
click at [559, 125] on td "[STREET_ADDRESS]" at bounding box center [614, 123] width 168 height 17
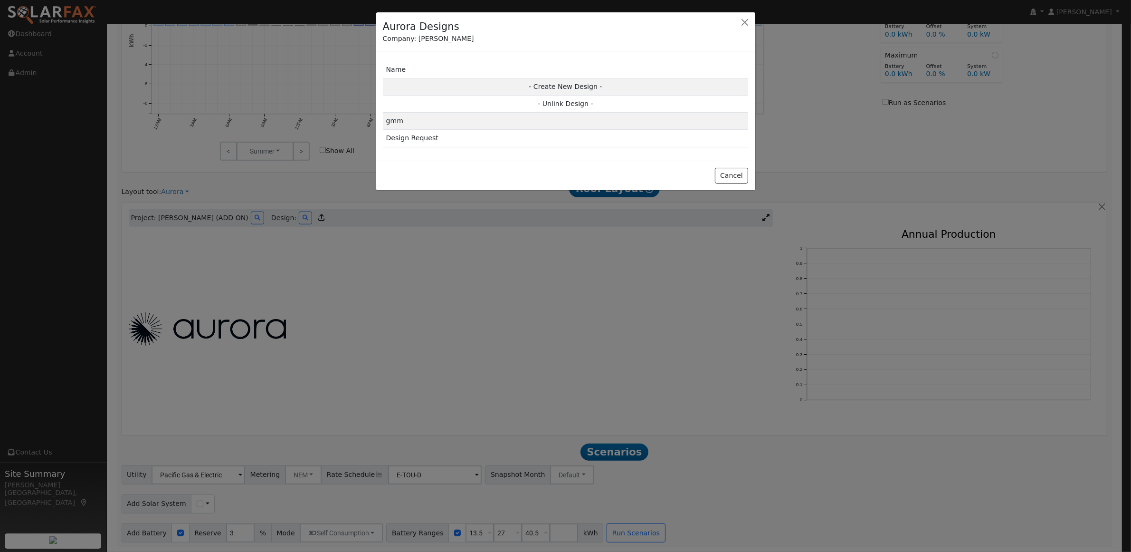
scroll to position [653, 0]
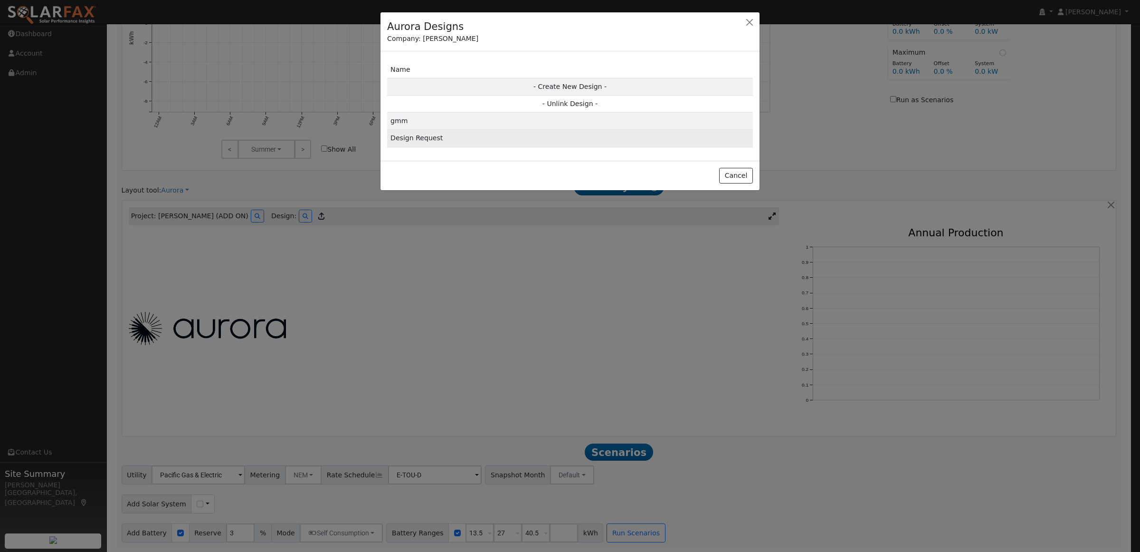
click at [407, 136] on td "Design Request" at bounding box center [570, 138] width 366 height 17
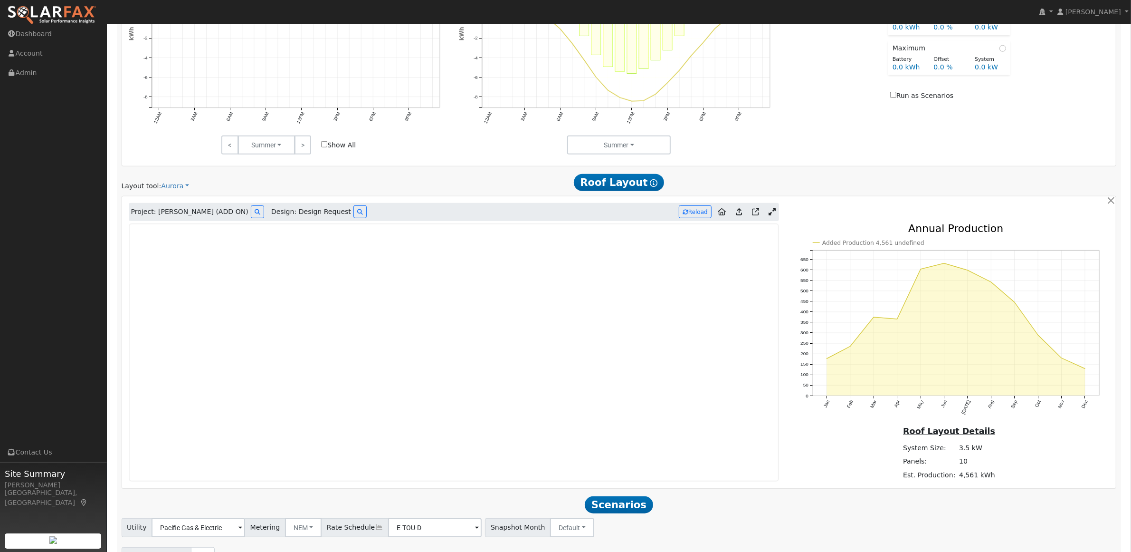
click at [739, 215] on icon at bounding box center [739, 211] width 6 height 7
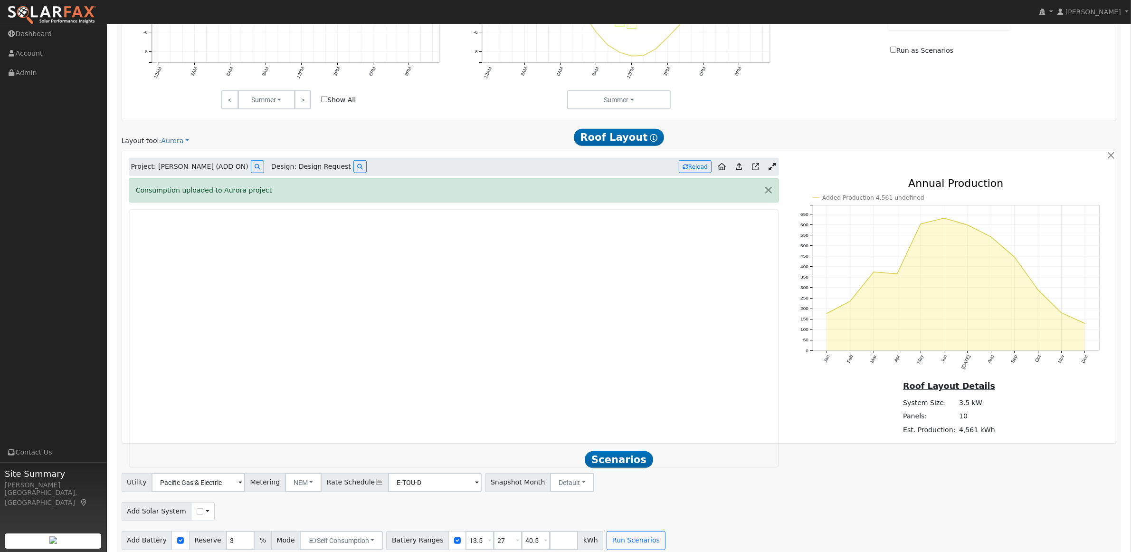
scroll to position [710, 0]
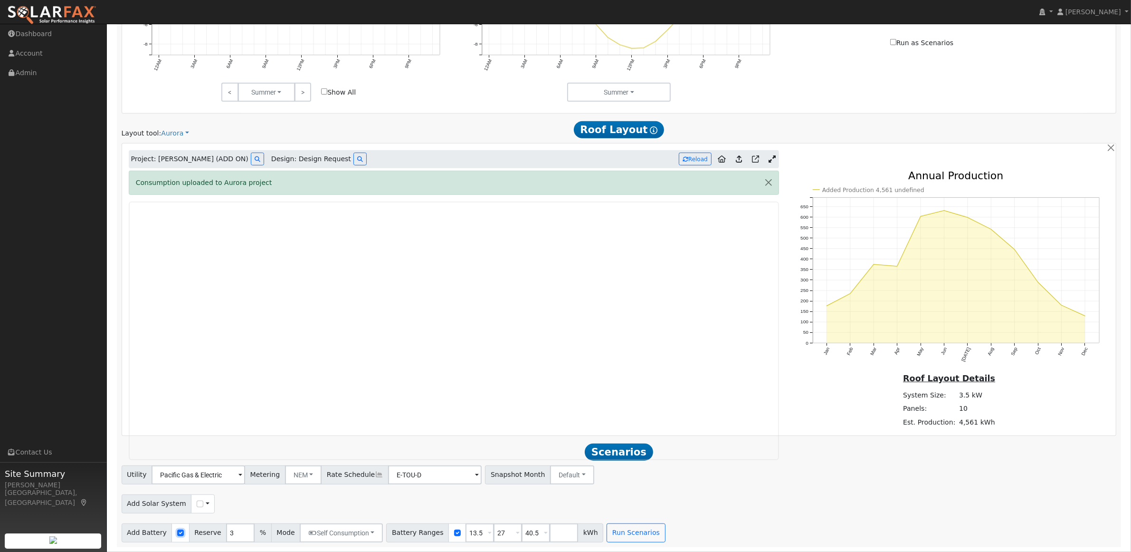
click at [177, 531] on input "checkbox" at bounding box center [180, 532] width 7 height 7
checkbox input "false"
click at [413, 502] on div "Add Solar System Use CSV Data" at bounding box center [619, 502] width 999 height 22
